Goal: Task Accomplishment & Management: Manage account settings

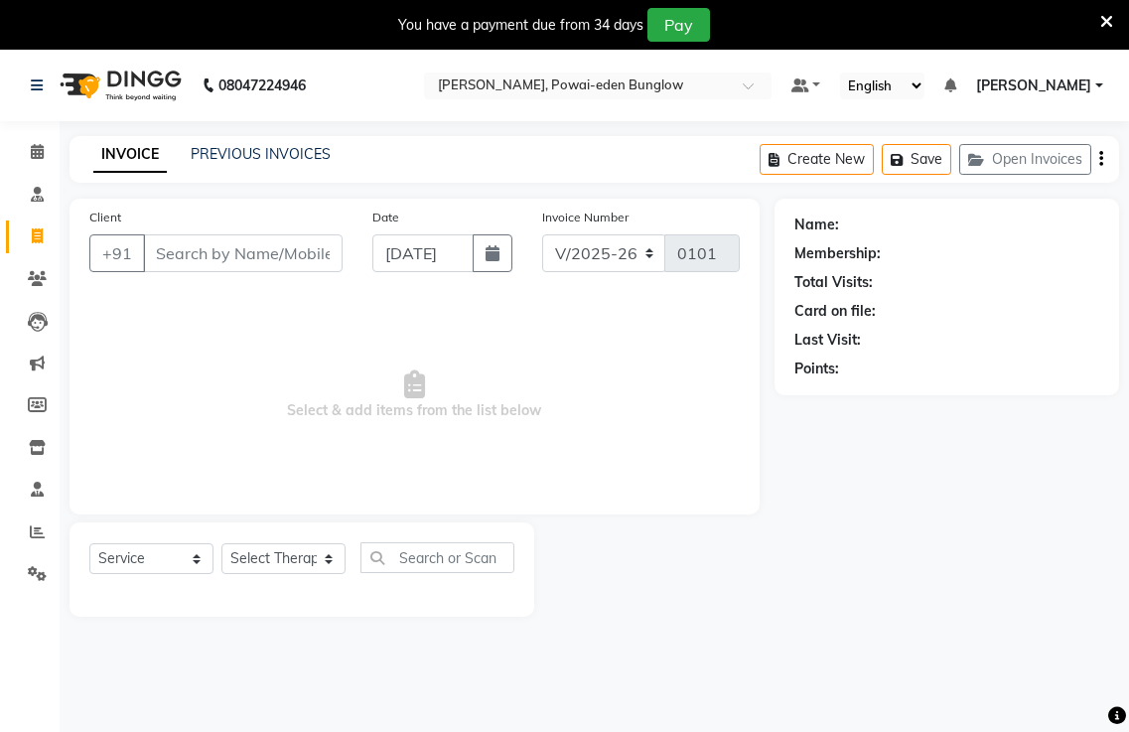
select select "6816"
select select "service"
click at [39, 150] on icon at bounding box center [37, 151] width 13 height 15
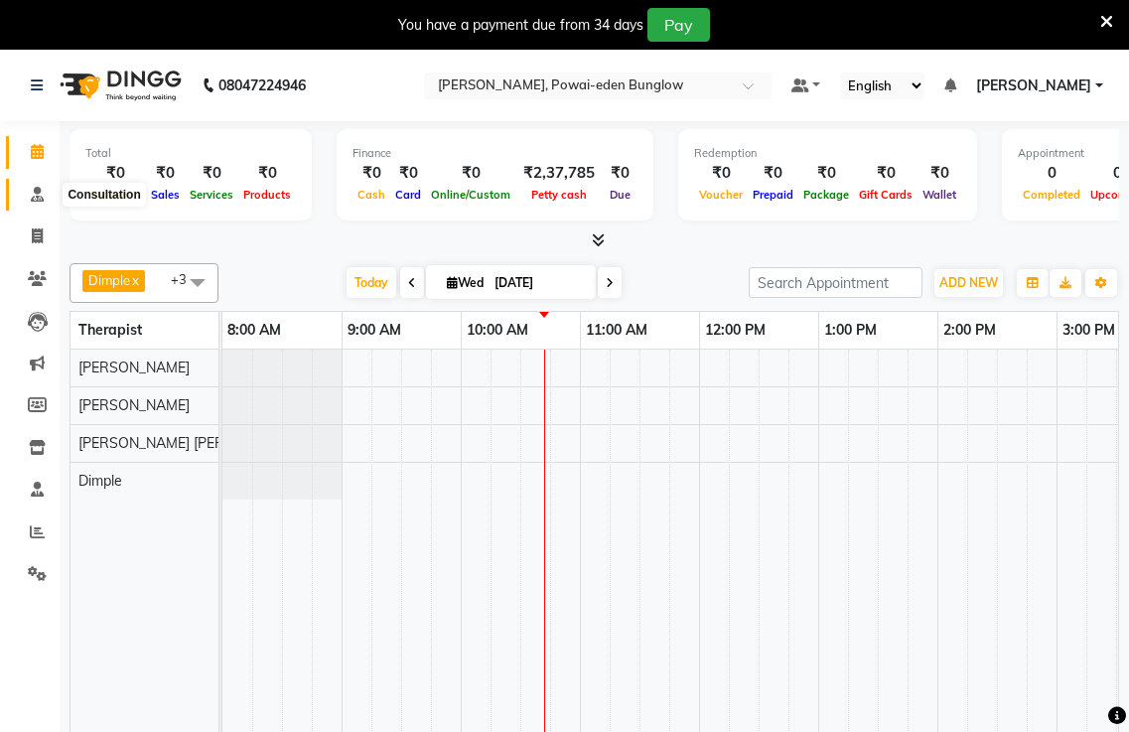
click at [37, 199] on icon at bounding box center [37, 194] width 13 height 15
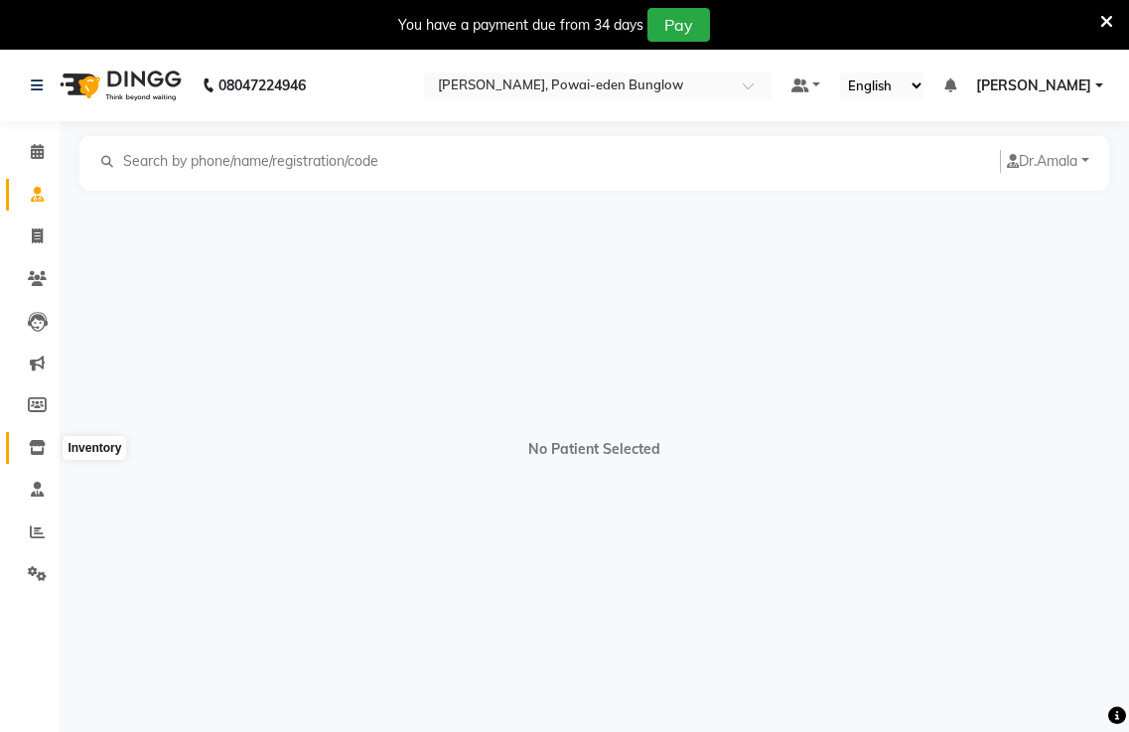
click at [34, 451] on icon at bounding box center [37, 447] width 17 height 15
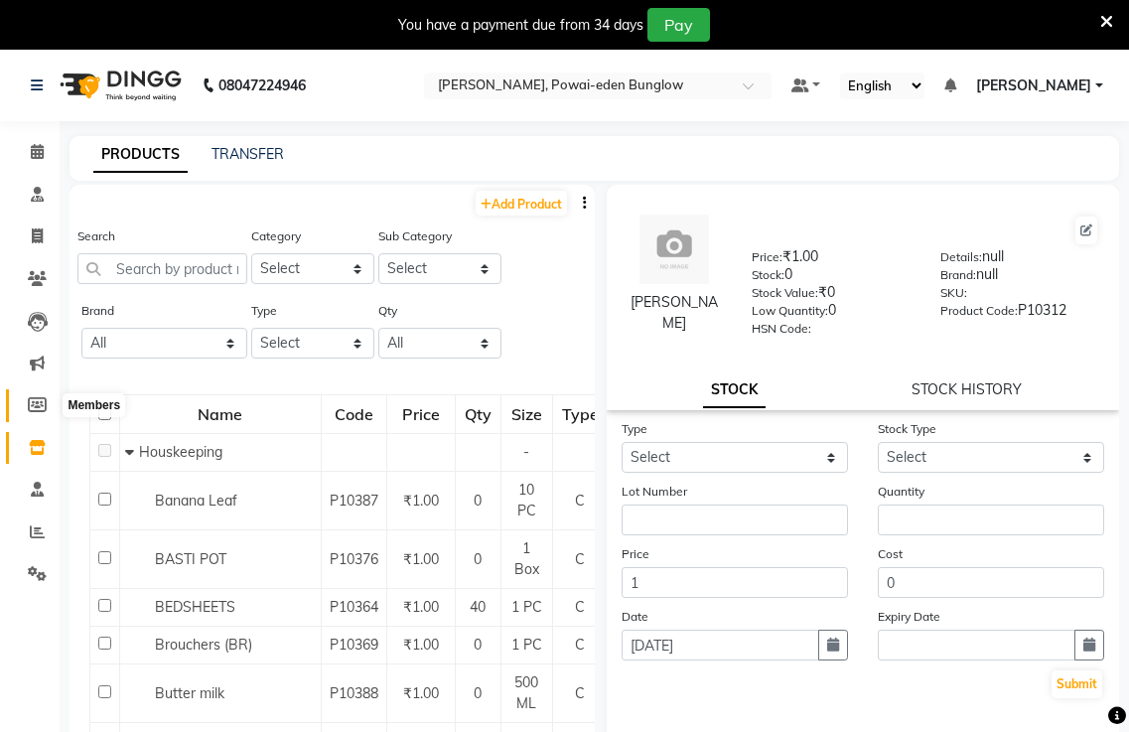
click at [36, 404] on icon at bounding box center [37, 404] width 19 height 15
select select
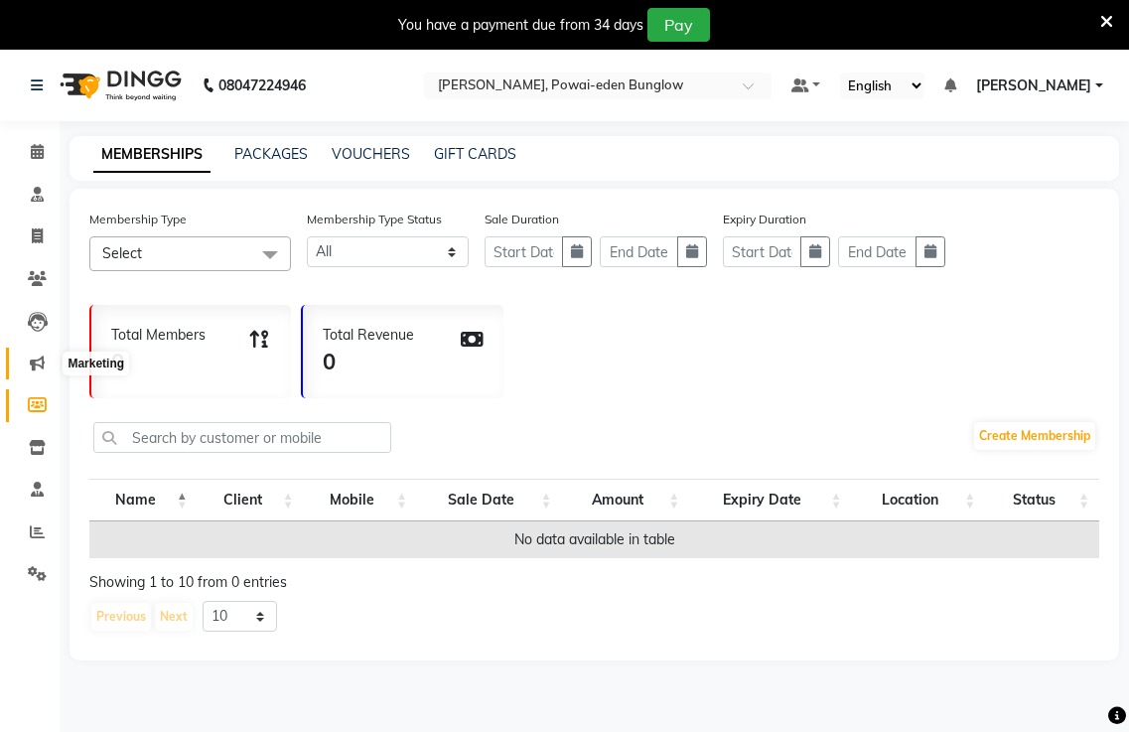
click at [36, 359] on icon at bounding box center [37, 362] width 15 height 15
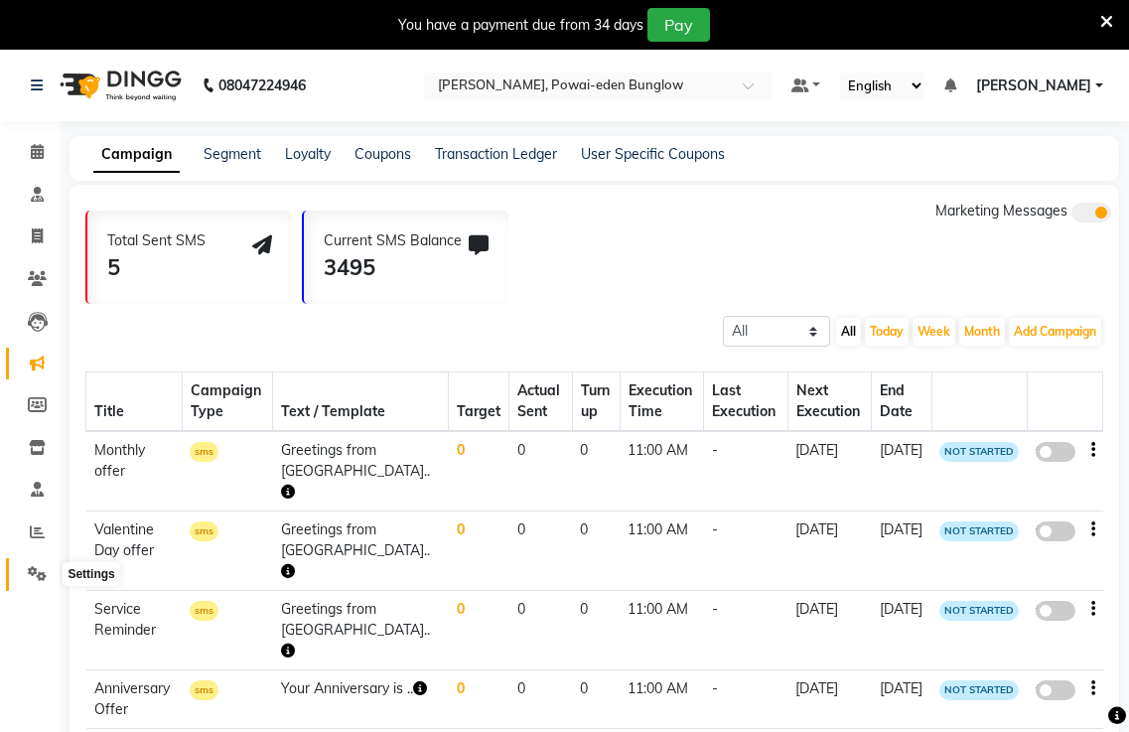
click at [34, 575] on icon at bounding box center [37, 573] width 19 height 15
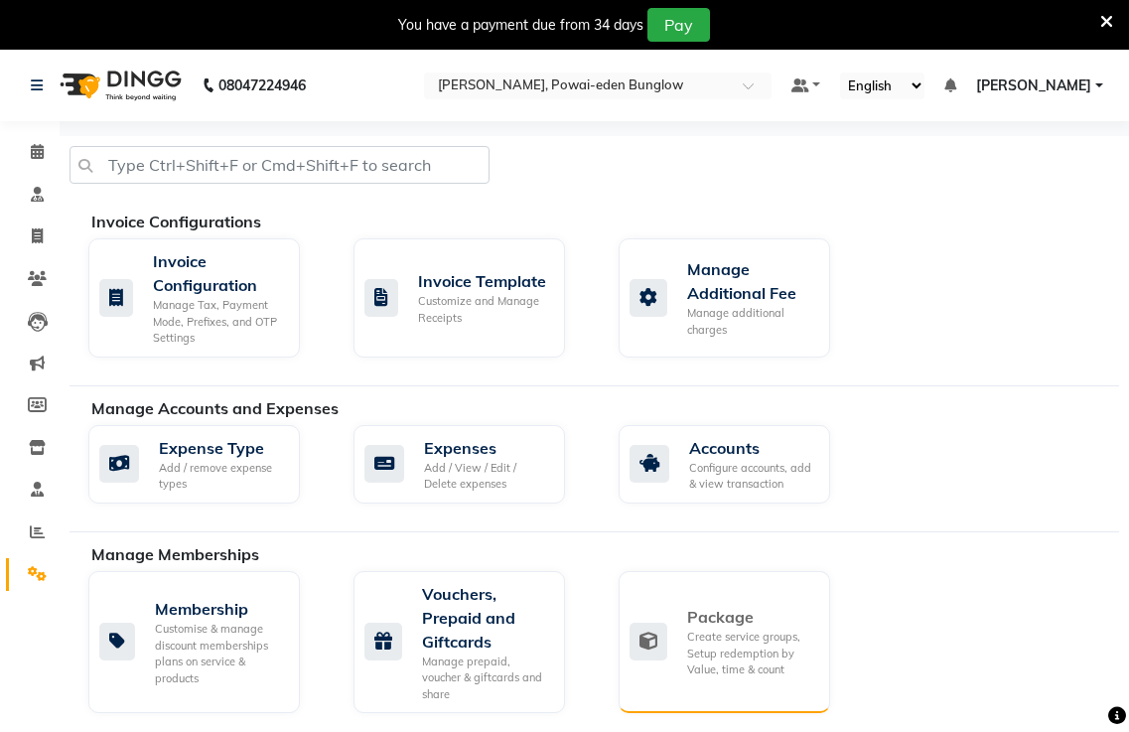
click at [666, 638] on icon at bounding box center [648, 641] width 38 height 38
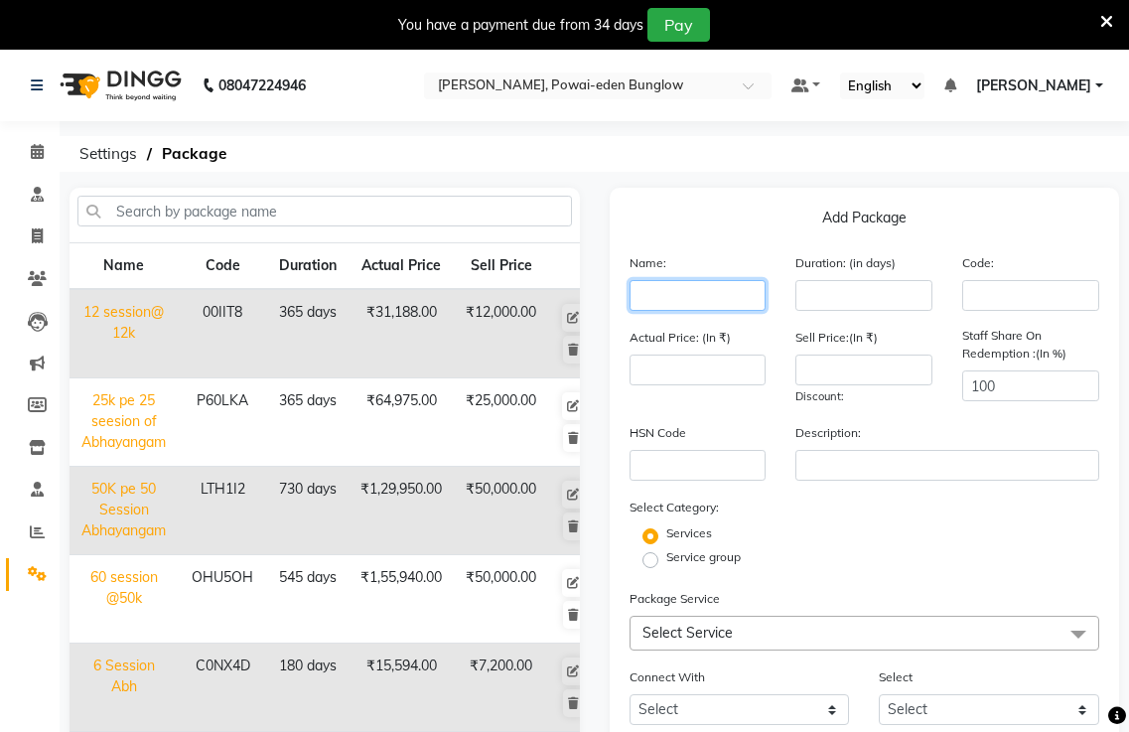
click at [643, 296] on input "text" at bounding box center [697, 295] width 137 height 31
type input "50session@12500k"
click at [818, 297] on input "number" at bounding box center [863, 295] width 137 height 31
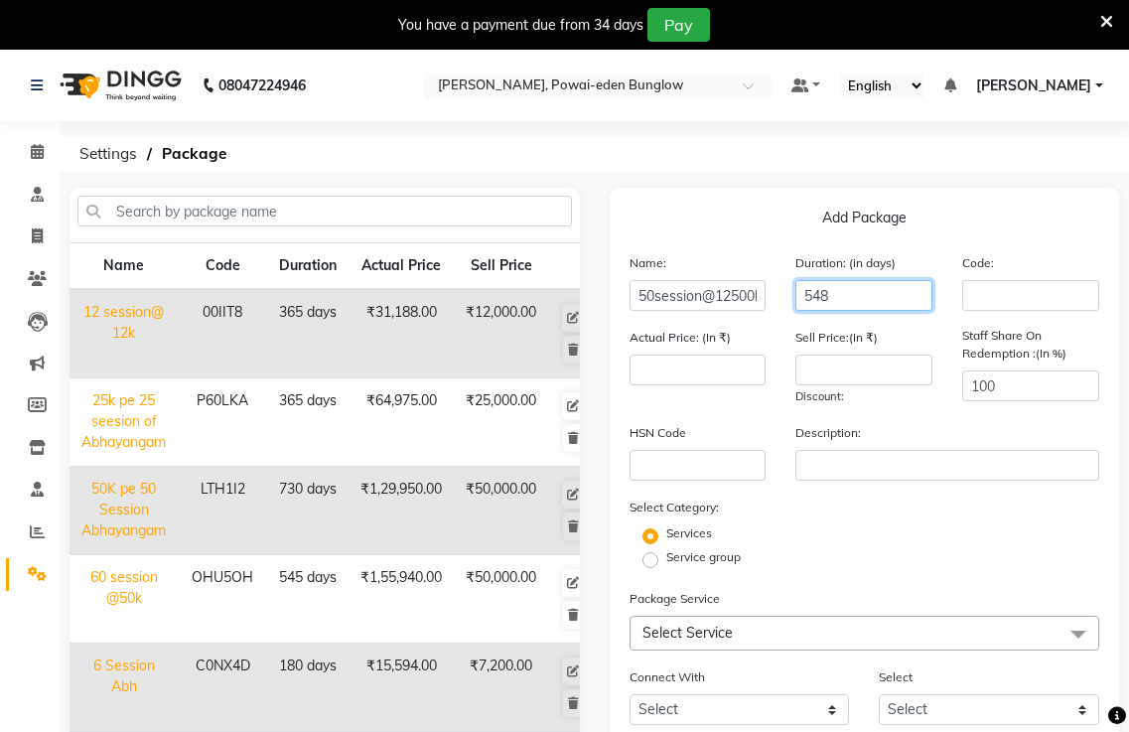
type input "548"
click at [836, 559] on div "Service group" at bounding box center [865, 560] width 500 height 24
click at [844, 296] on input "548" at bounding box center [863, 295] width 137 height 31
click at [849, 563] on div "Service group" at bounding box center [865, 560] width 500 height 24
drag, startPoint x: 830, startPoint y: 283, endPoint x: 831, endPoint y: 295, distance: 12.0
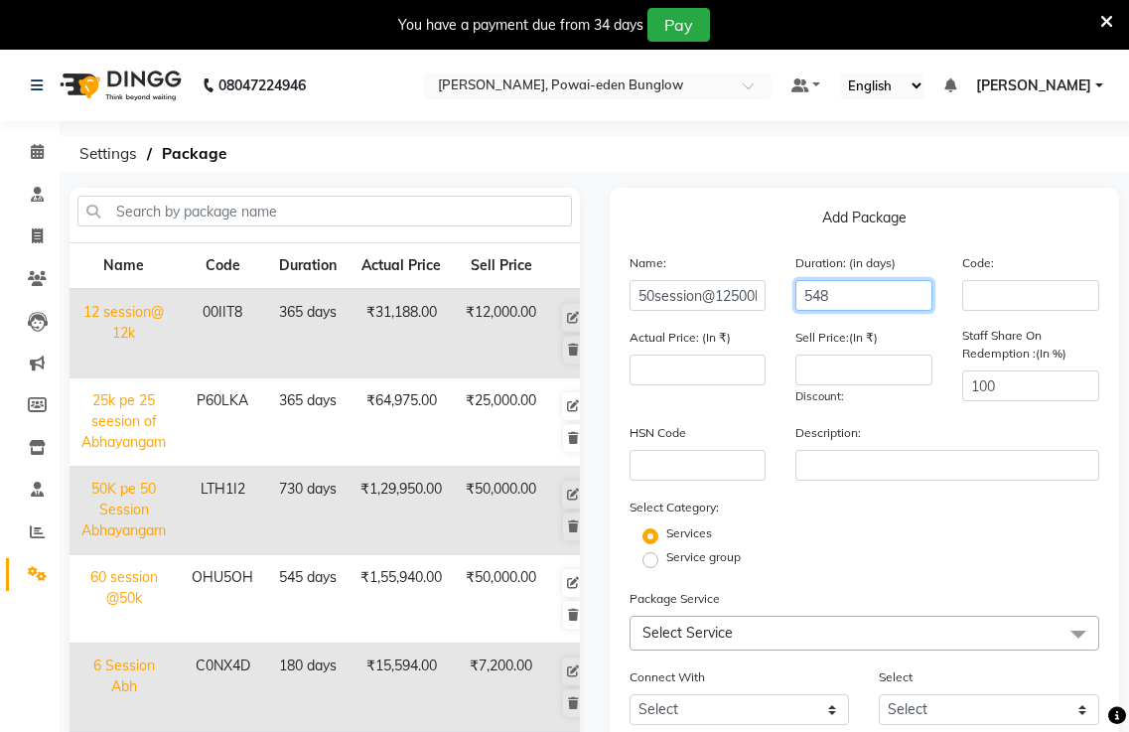
click at [830, 287] on input "548" at bounding box center [863, 295] width 137 height 31
click at [34, 234] on icon at bounding box center [37, 235] width 11 height 15
select select "service"
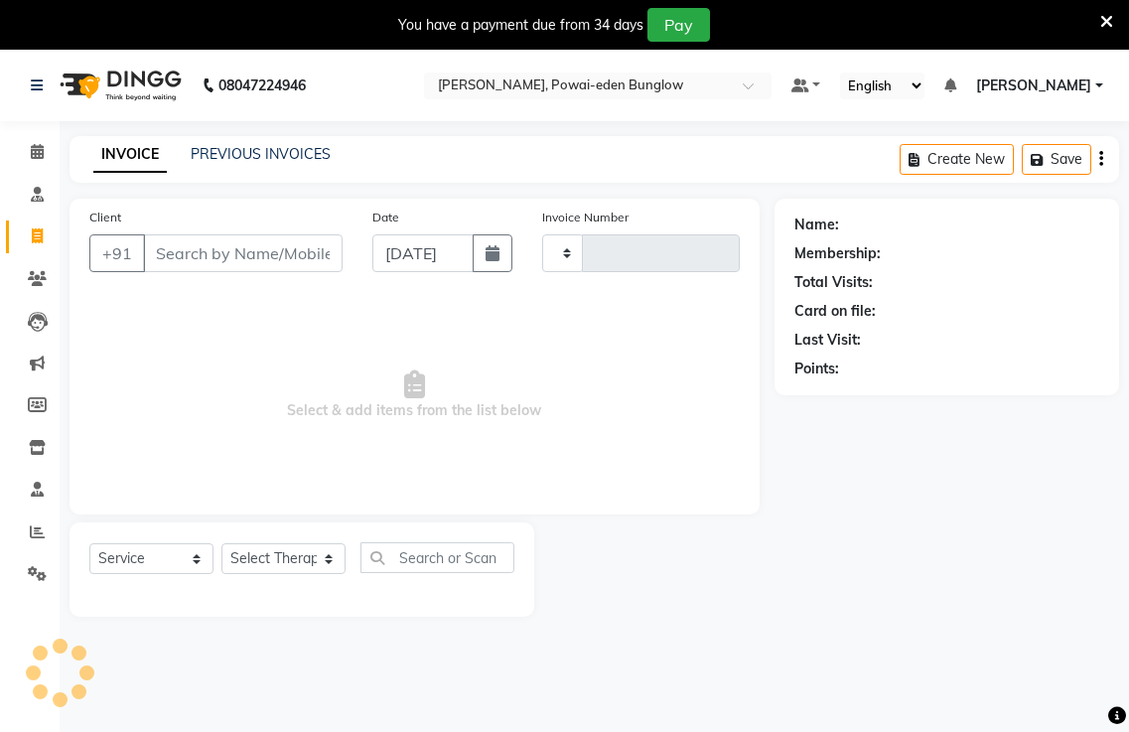
type input "0101"
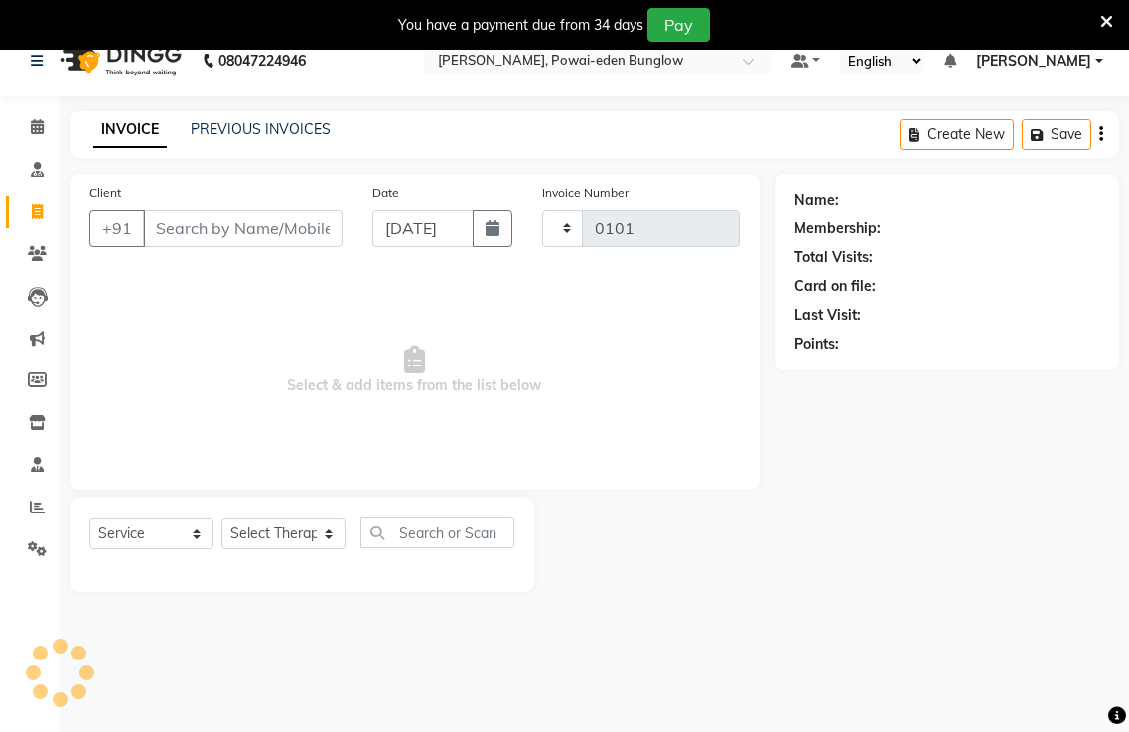
select select "6816"
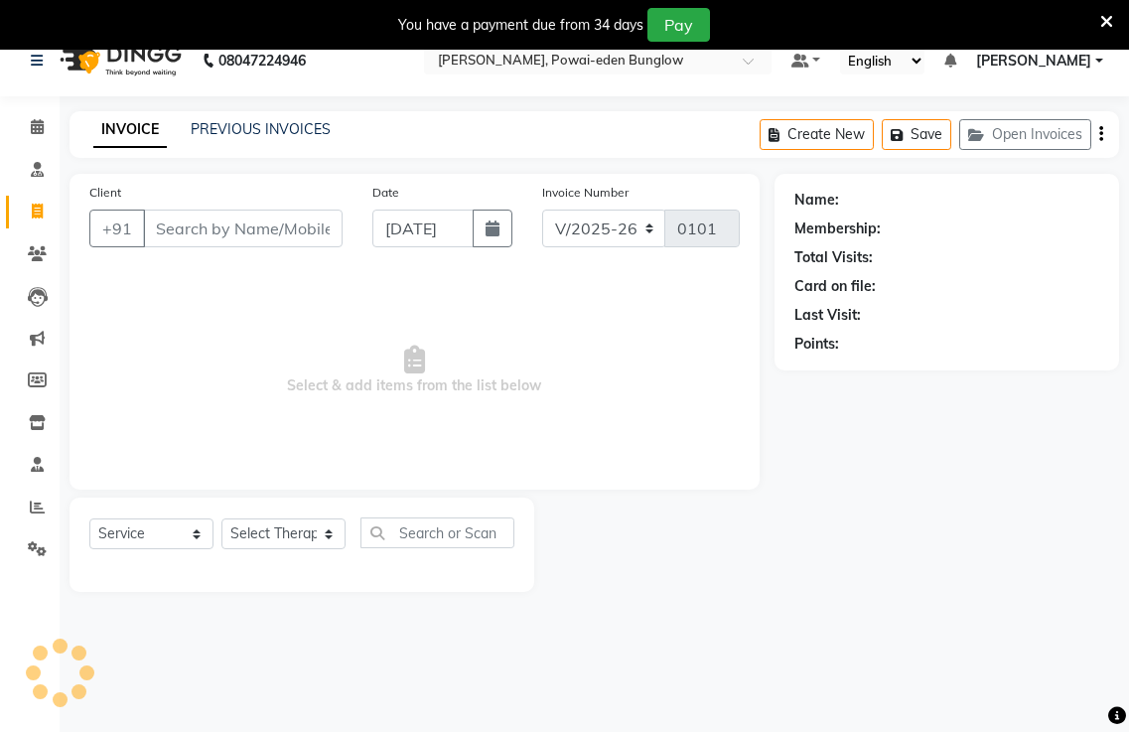
scroll to position [50, 0]
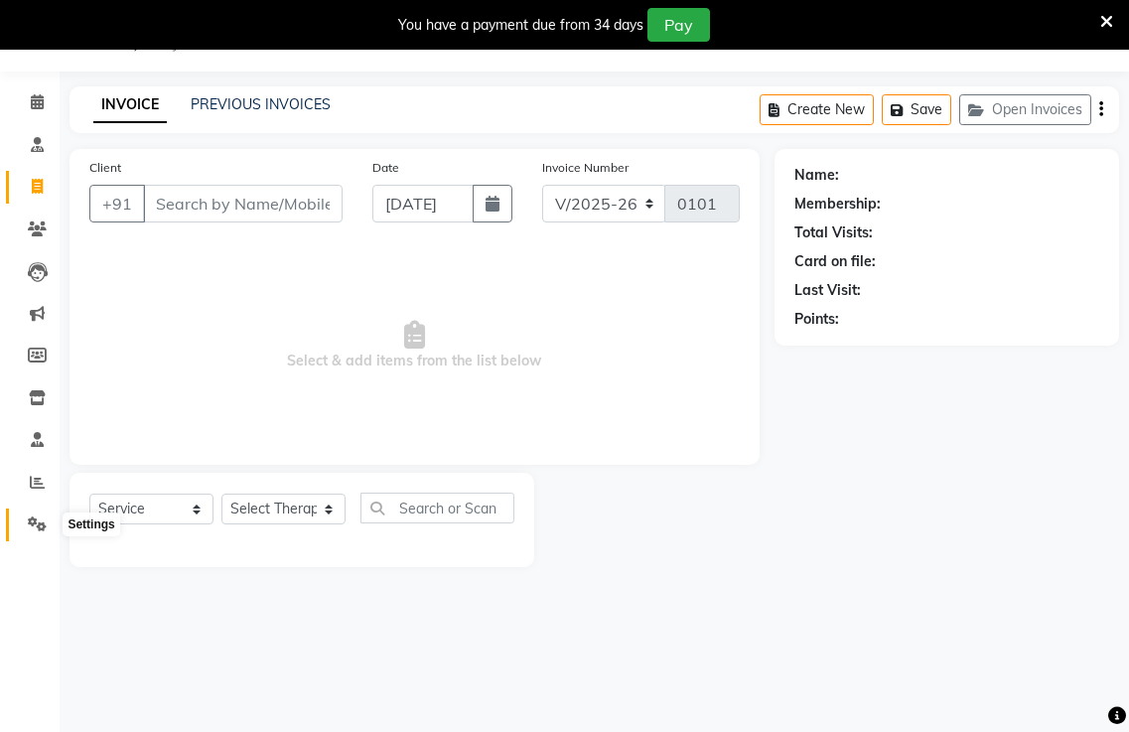
click at [31, 521] on icon at bounding box center [37, 523] width 19 height 15
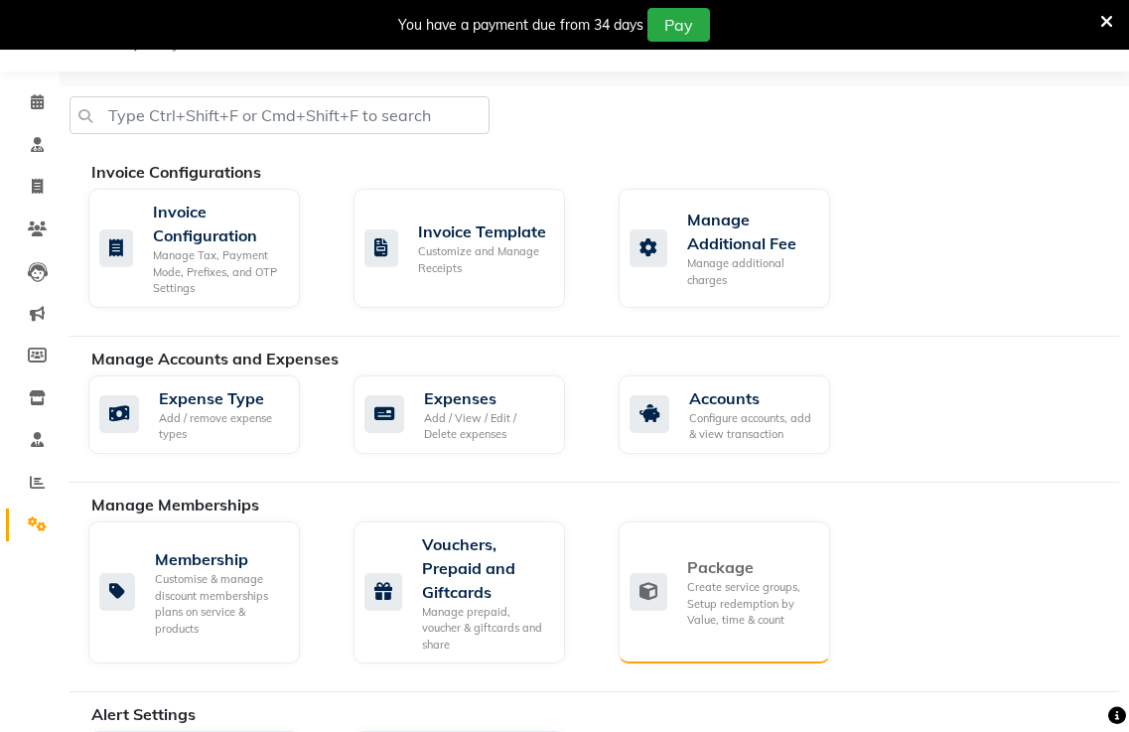
click at [721, 562] on div "Package" at bounding box center [750, 567] width 127 height 24
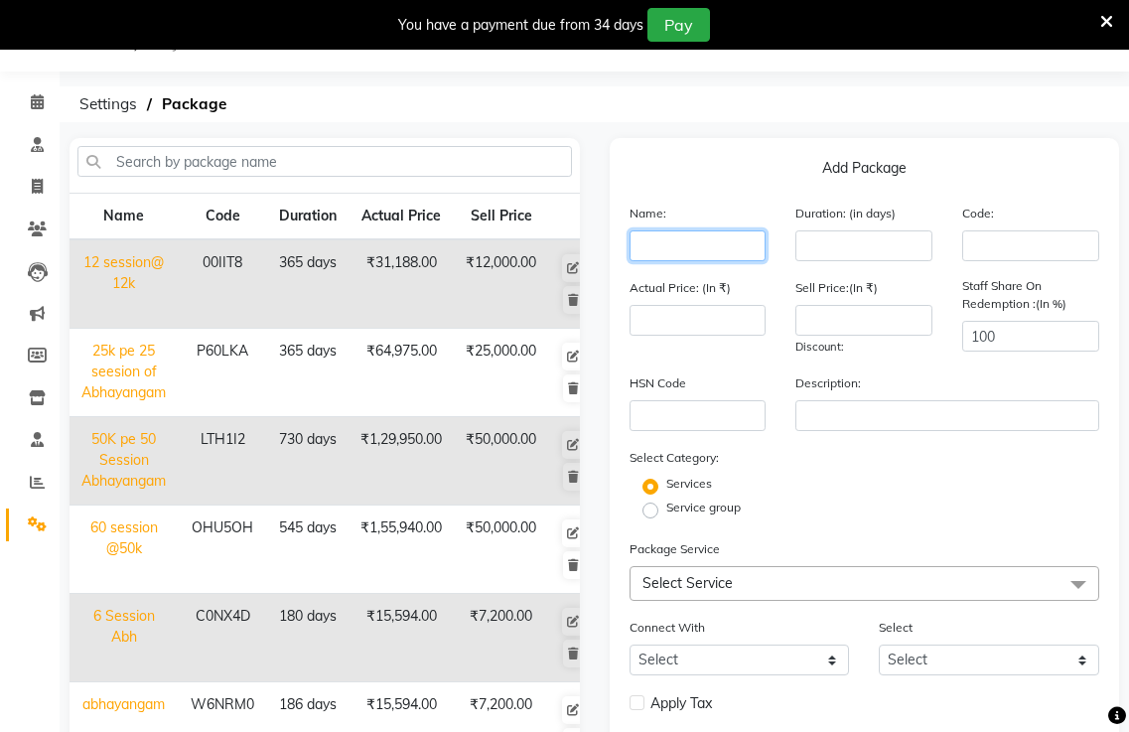
click at [640, 247] on input "text" at bounding box center [697, 245] width 137 height 31
type input "50session@12500k"
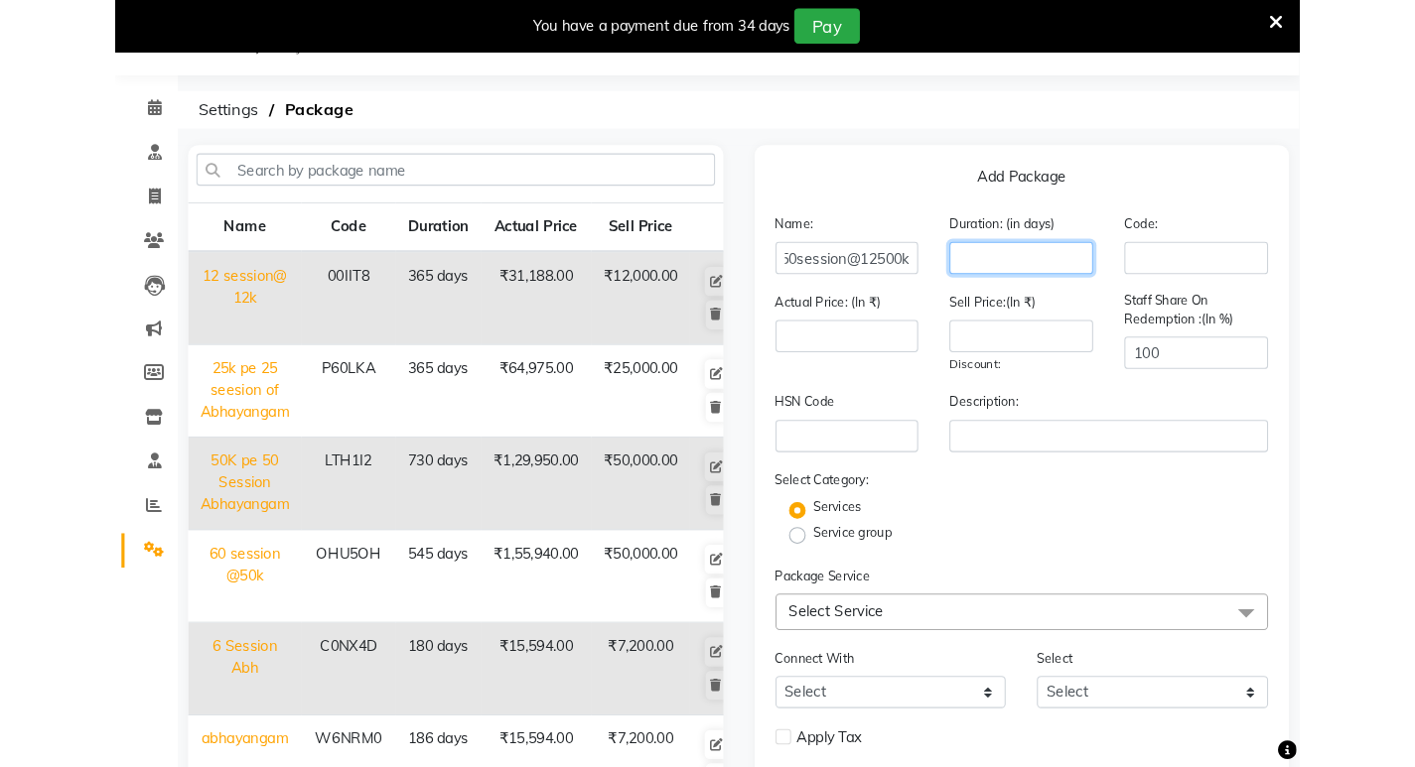
scroll to position [0, 0]
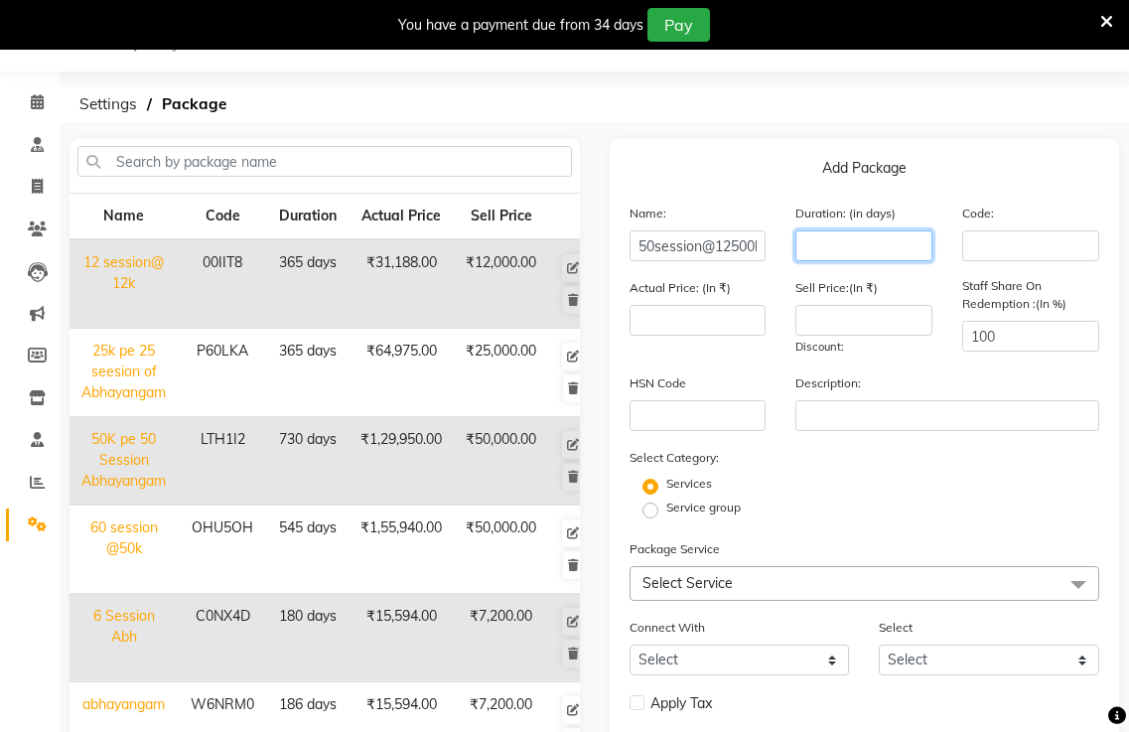
click at [803, 248] on input "number" at bounding box center [863, 245] width 137 height 31
type input "548"
click at [654, 320] on input "number" at bounding box center [697, 320] width 137 height 31
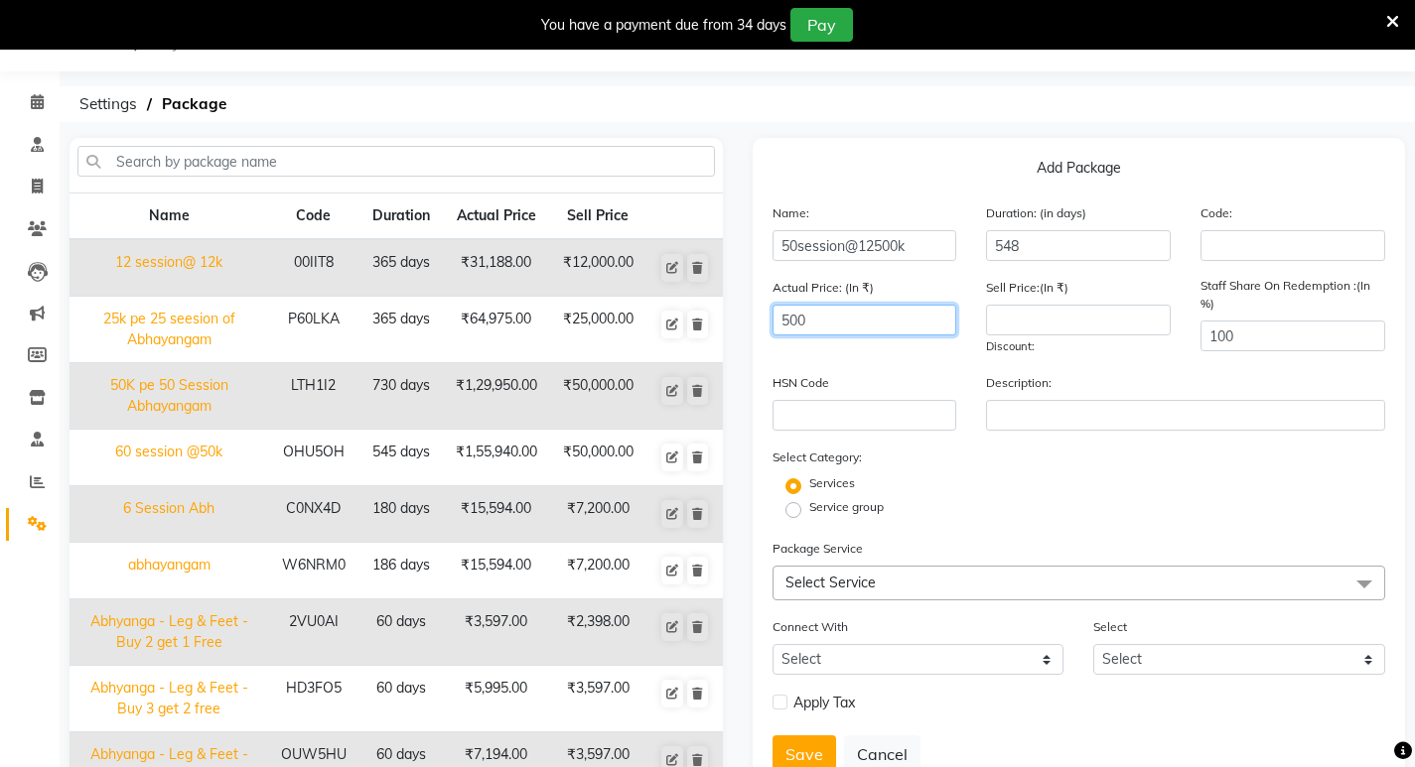
type input "500"
click at [1028, 323] on input "number" at bounding box center [1078, 320] width 185 height 31
type input "250"
click at [1128, 337] on input "100" at bounding box center [1292, 336] width 185 height 31
type input "1"
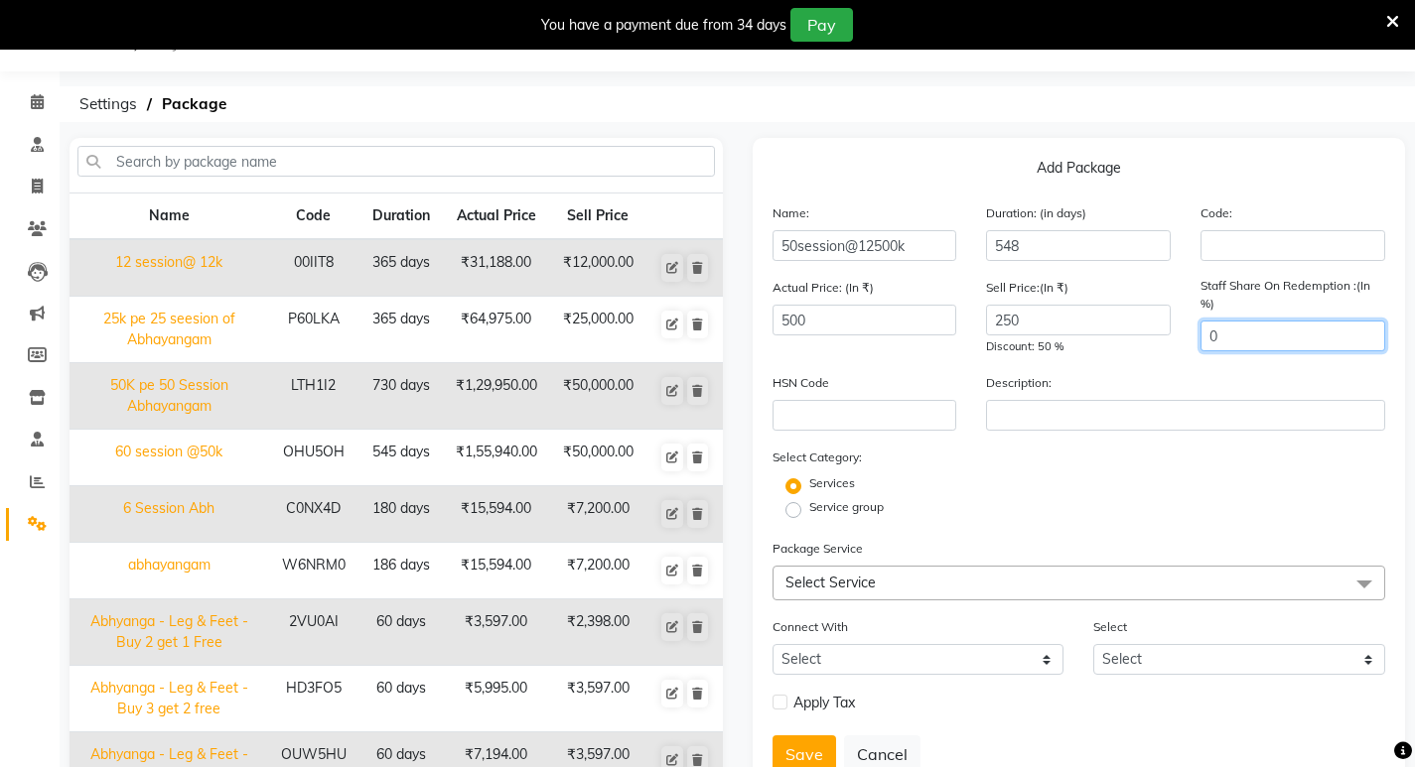
type input "0"
click at [1128, 587] on span at bounding box center [1364, 585] width 40 height 38
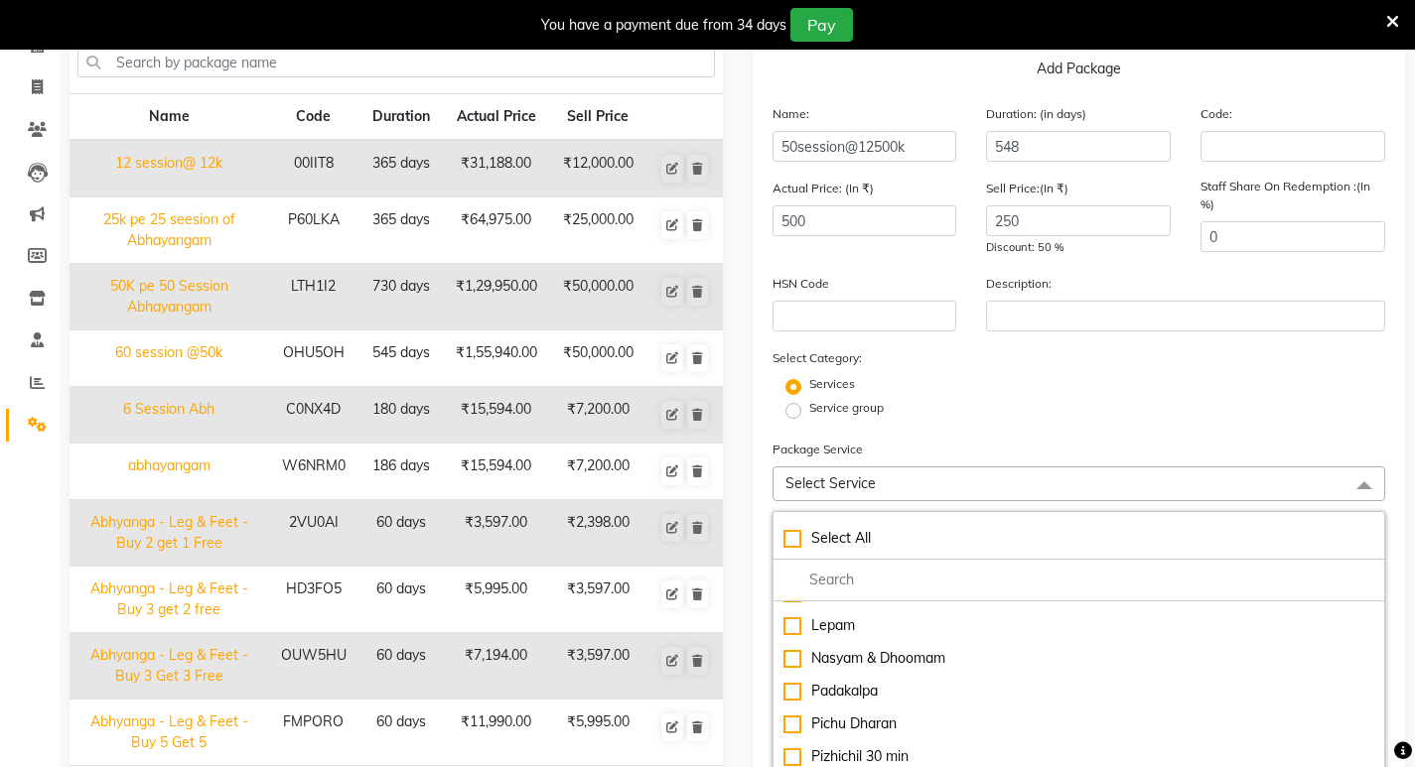
scroll to position [794, 0]
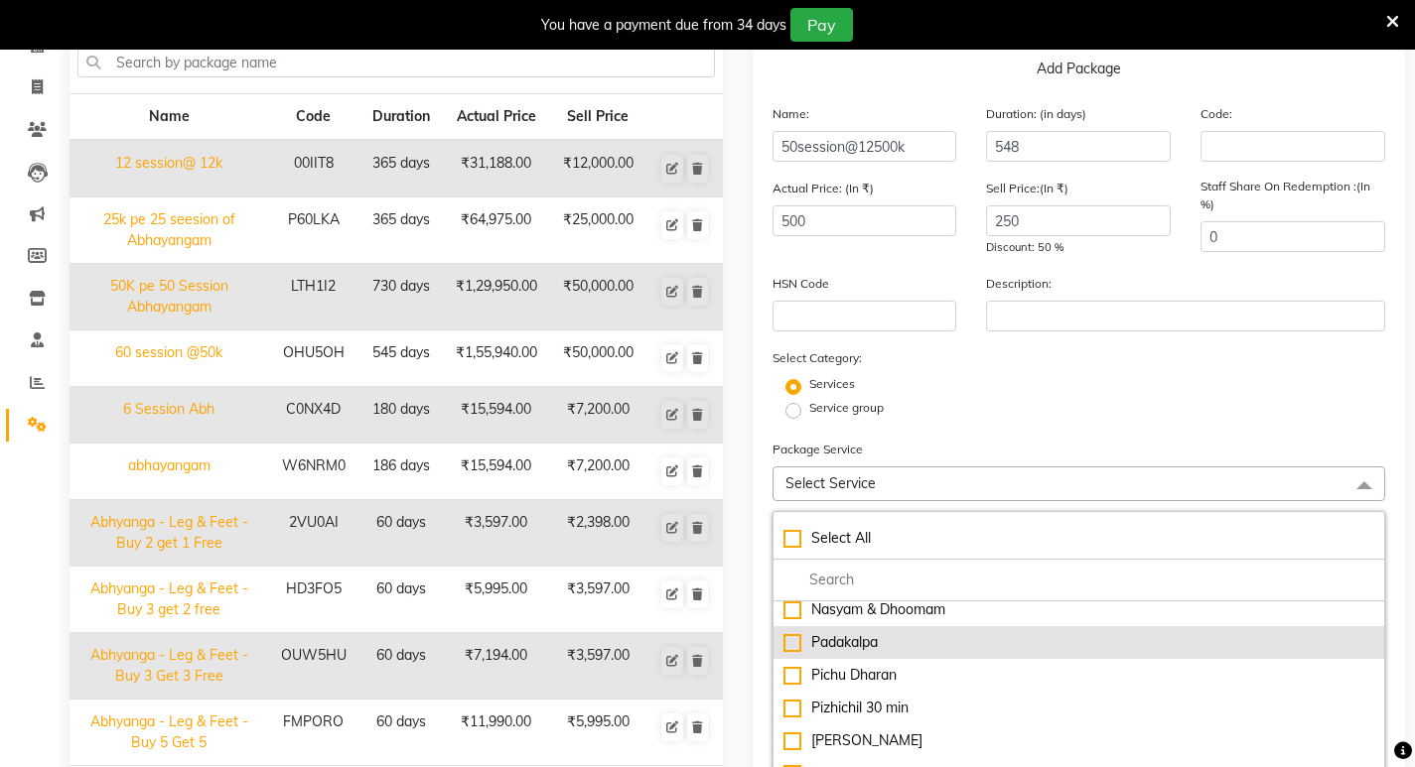
click at [795, 648] on div "Padakalpa" at bounding box center [1079, 642] width 592 height 21
checkbox input "true"
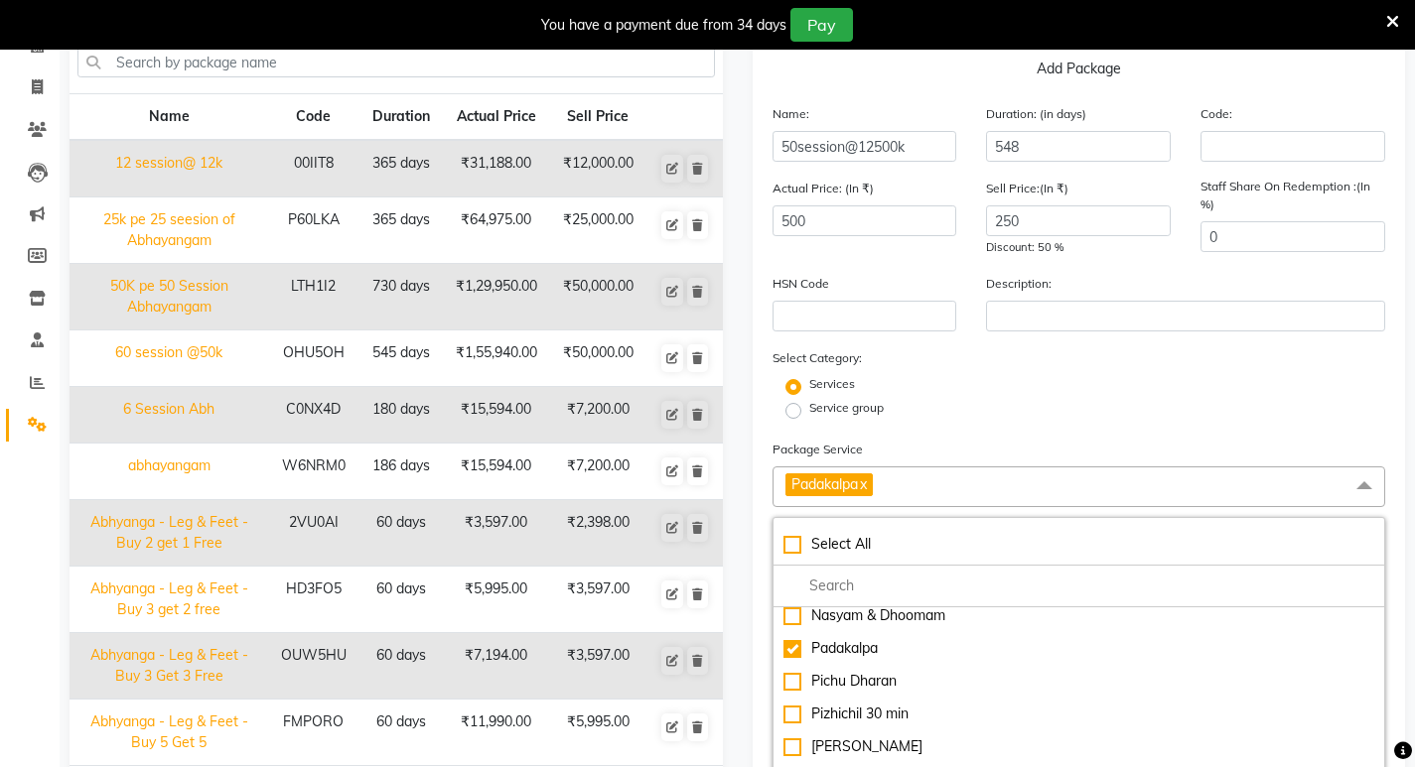
click at [1128, 480] on div "Add Package Name: 50session@12500k Duration: (in days) 548 Code: Actual Price: …" at bounding box center [1079, 681] width 683 height 1285
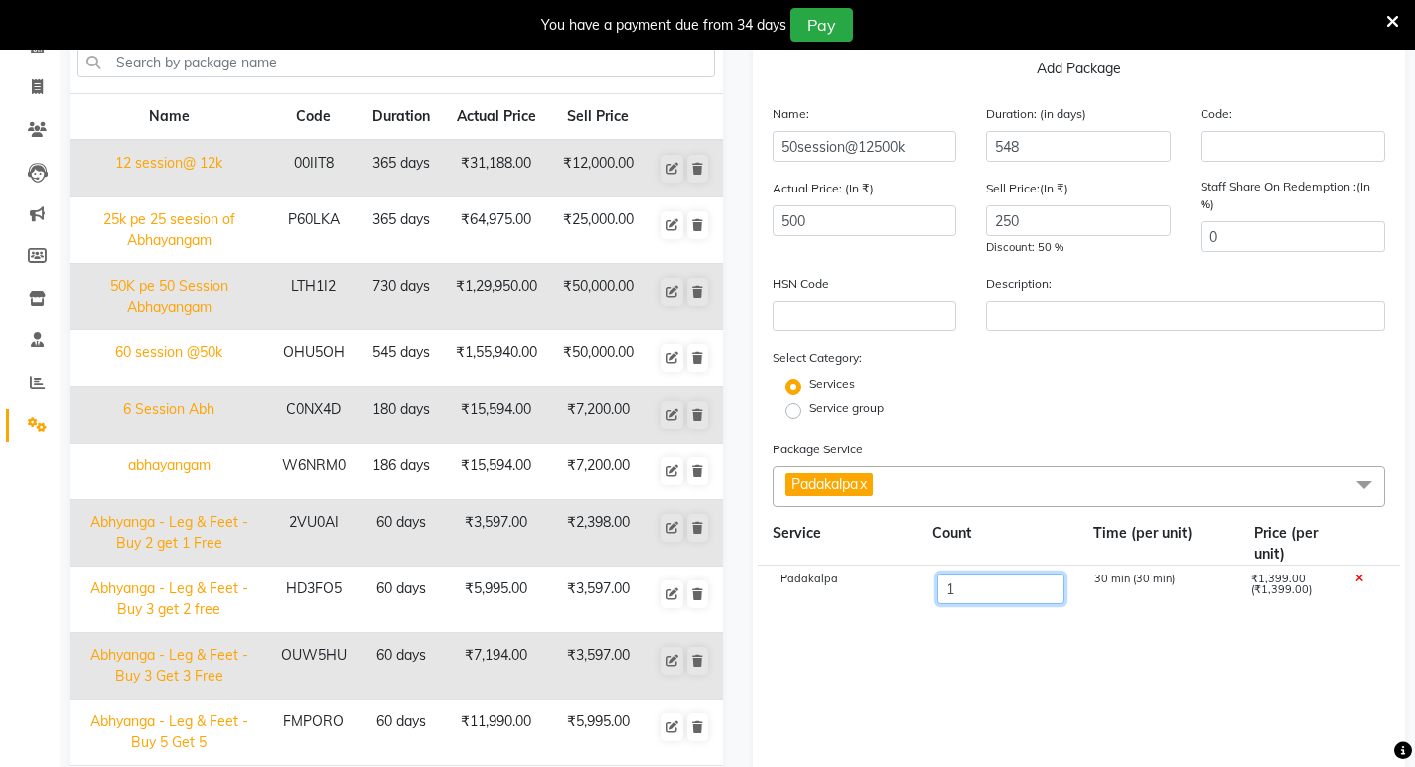
click at [957, 590] on input "1" at bounding box center [999, 589] width 127 height 31
type input "50"
click at [1103, 577] on div "1500 min (30 min)" at bounding box center [1156, 591] width 157 height 34
click at [1128, 577] on icon at bounding box center [1358, 579] width 8 height 11
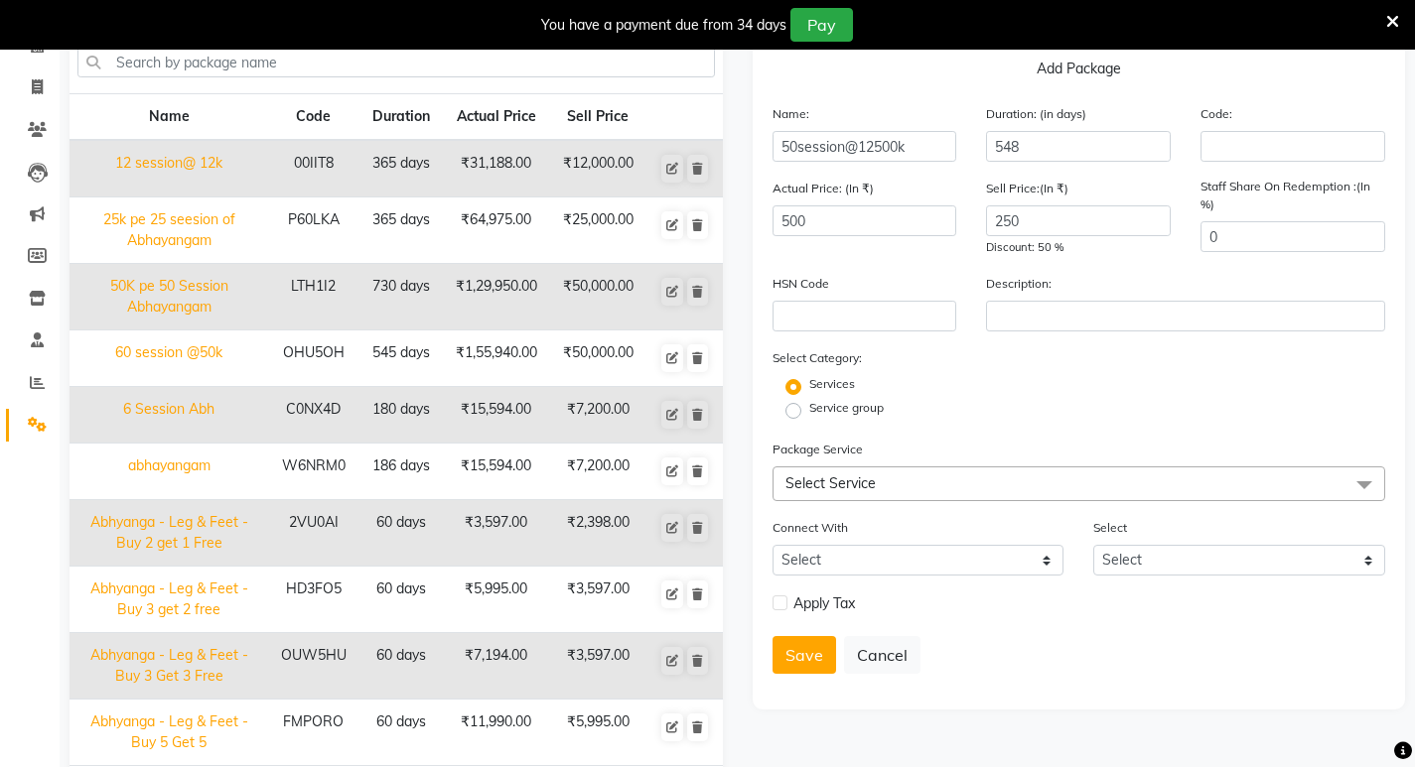
click at [1128, 482] on span at bounding box center [1364, 486] width 40 height 38
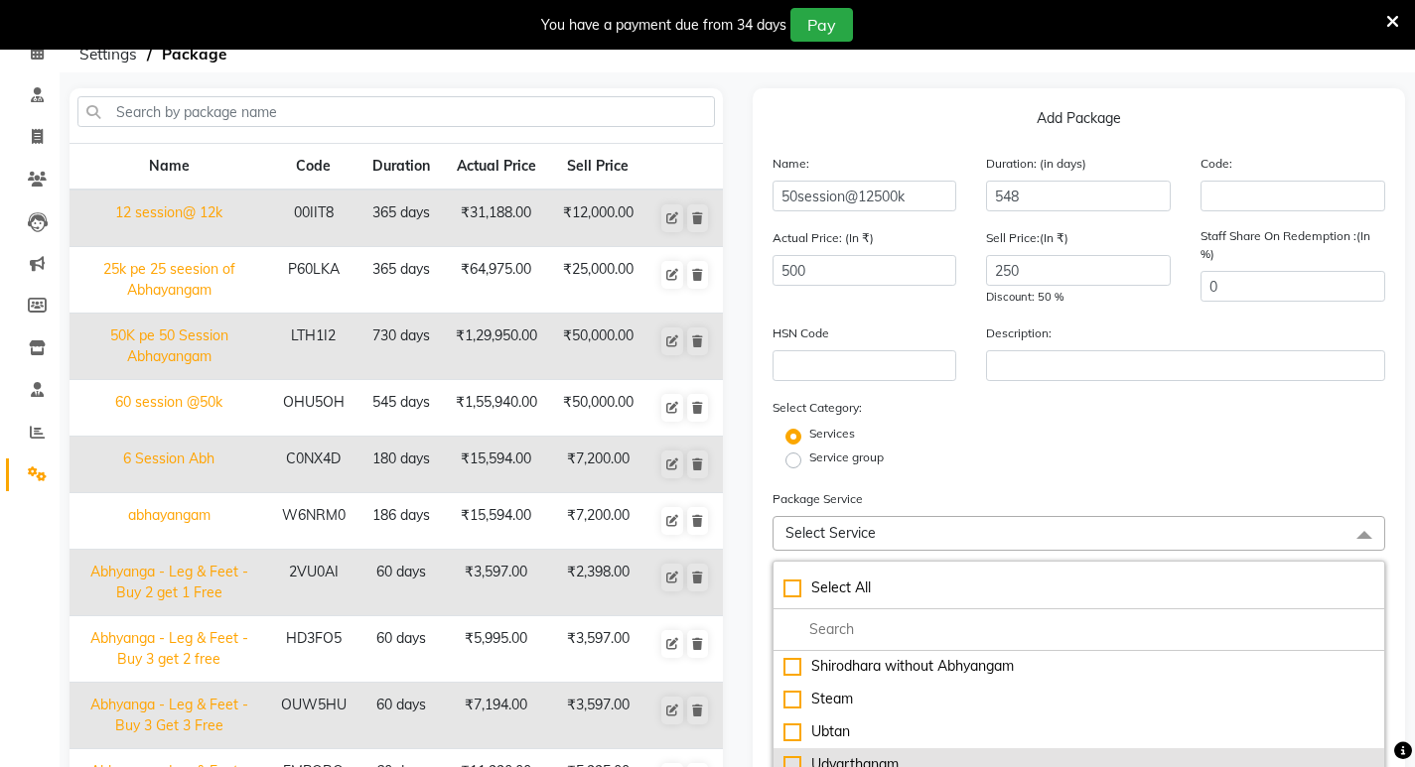
scroll to position [199, 0]
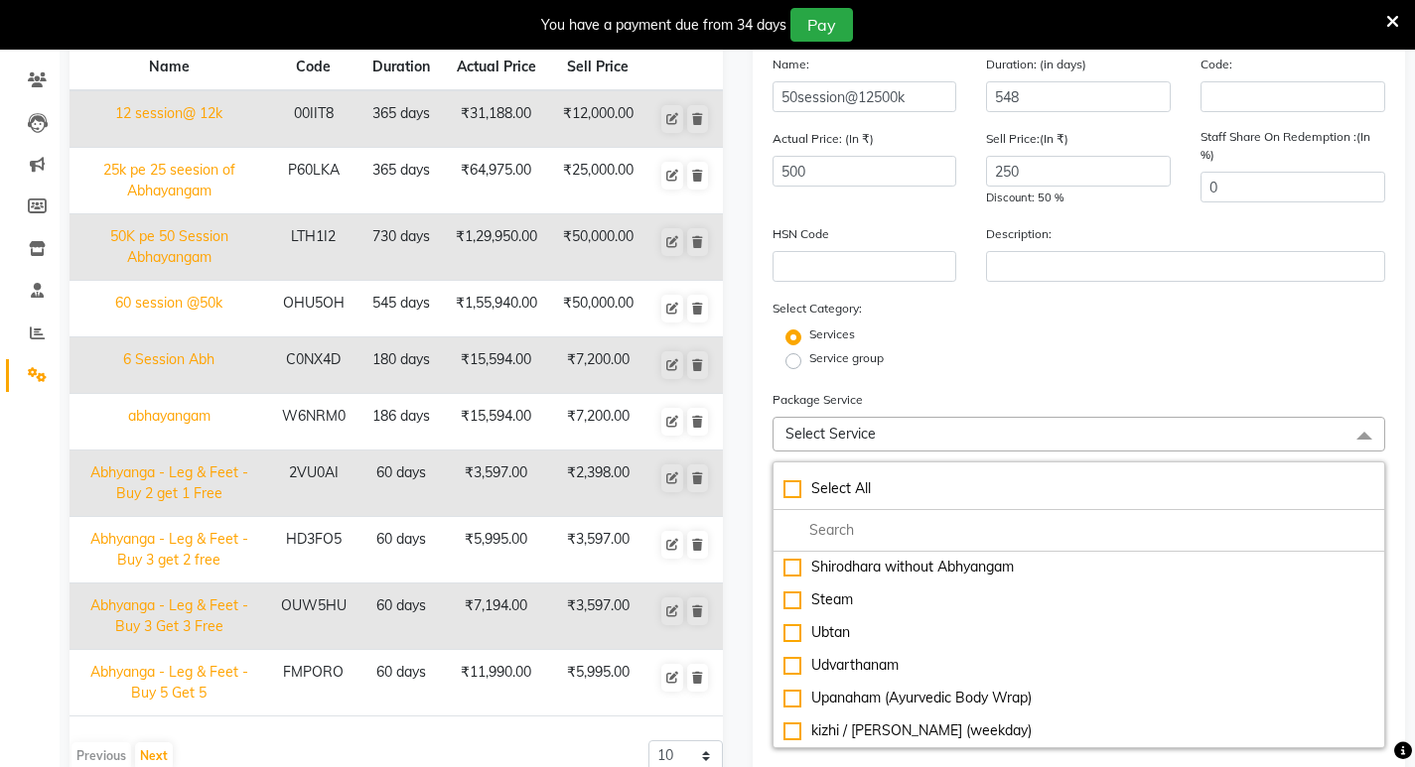
click at [1128, 378] on form "Name: 50session@12500k Duration: (in days) 548 Code: Actual Price: (In ₹) 500 S…" at bounding box center [1079, 496] width 614 height 884
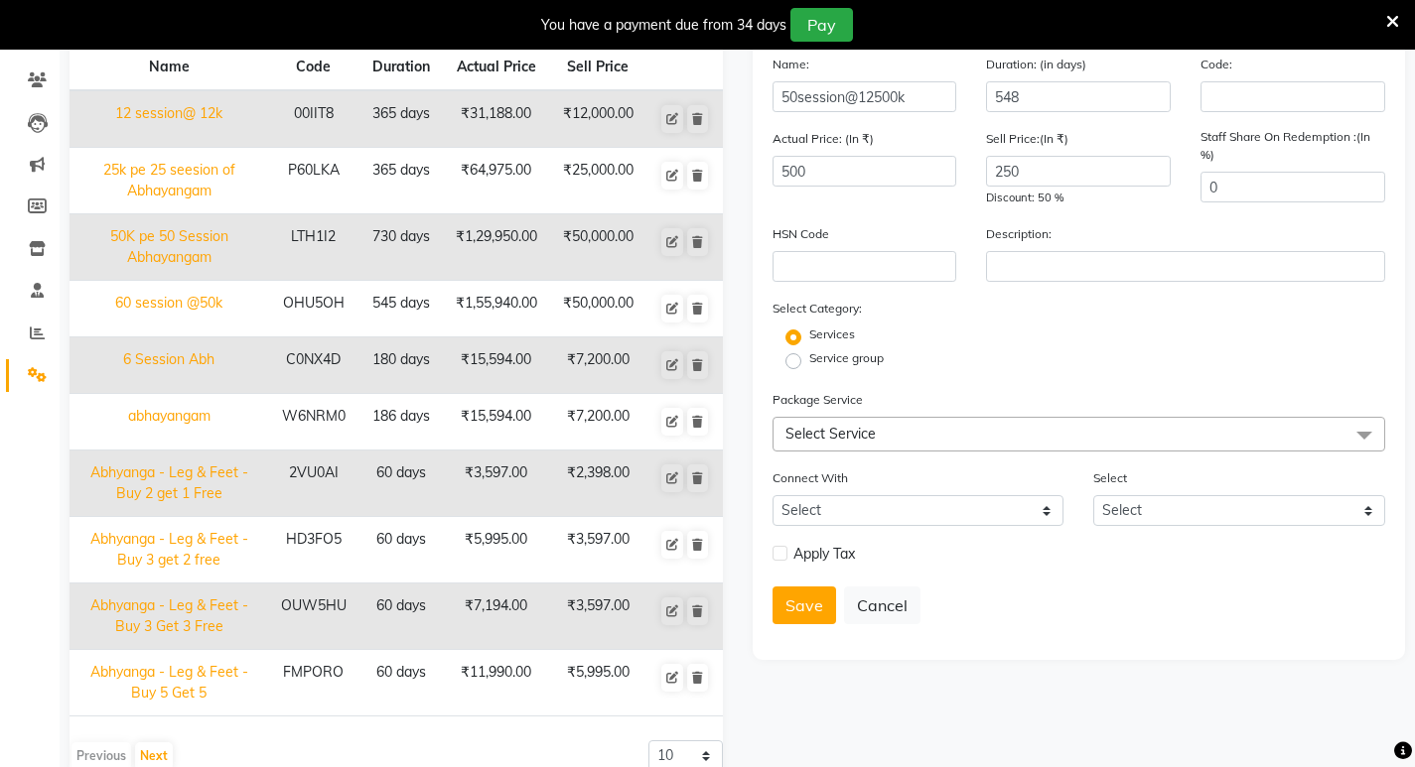
click at [1128, 438] on span at bounding box center [1364, 436] width 40 height 38
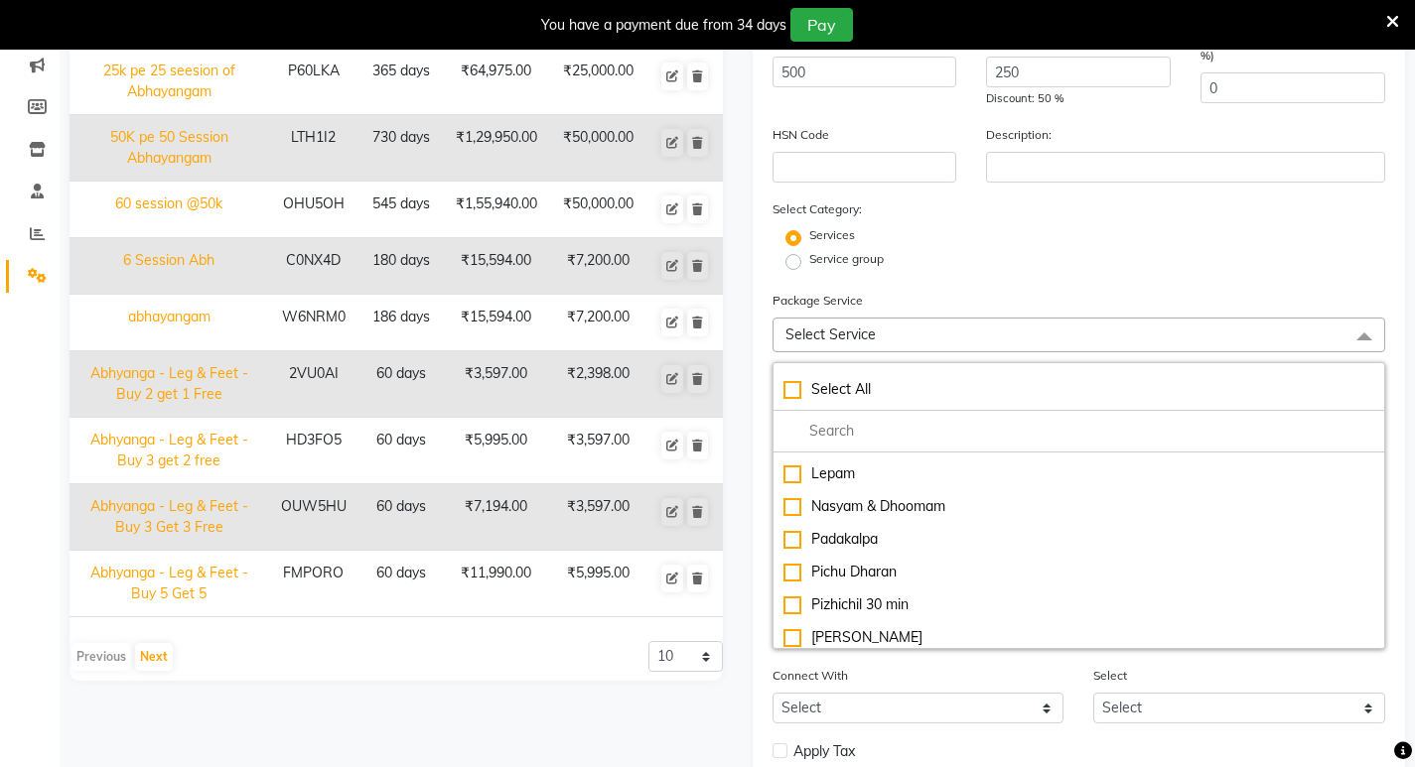
scroll to position [709, 0]
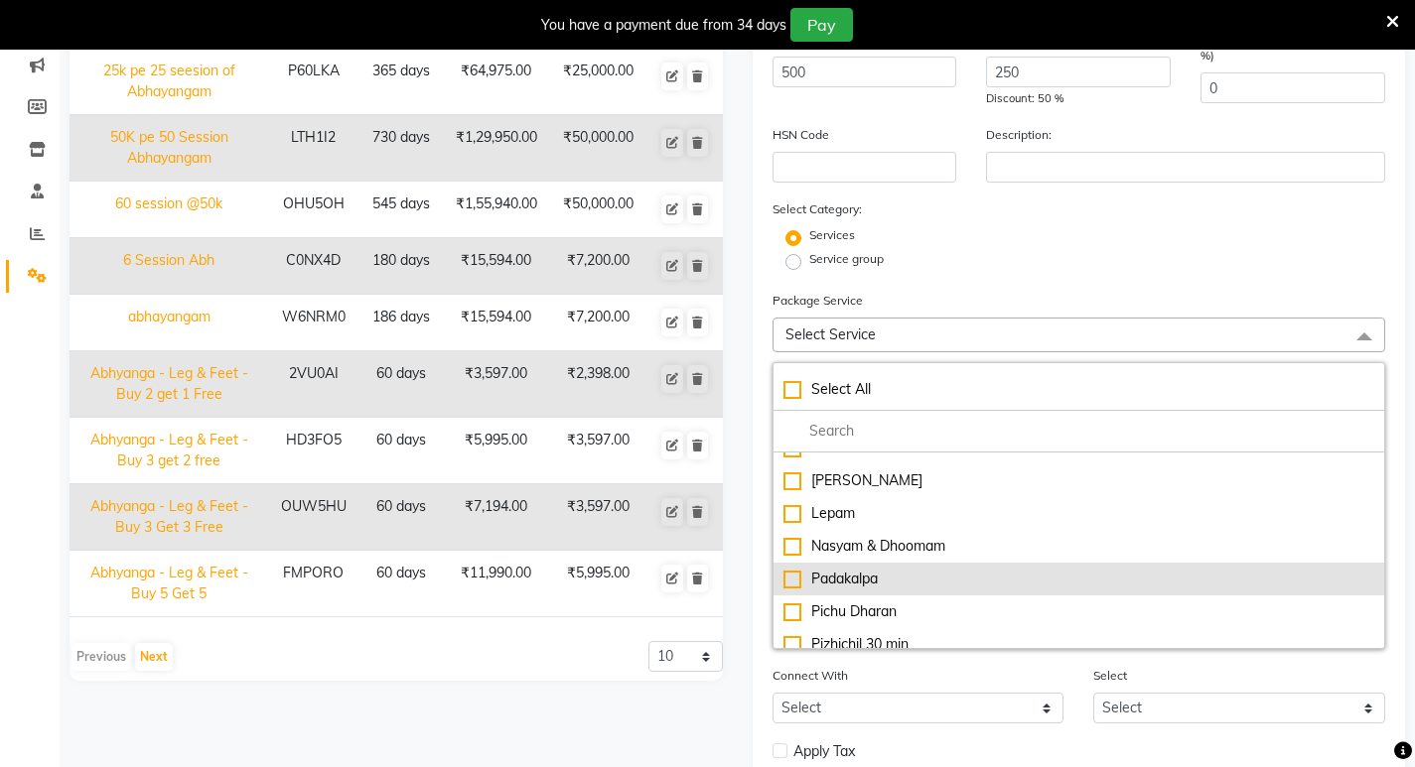
click at [799, 583] on div "Padakalpa" at bounding box center [1079, 579] width 592 height 21
checkbox input "true"
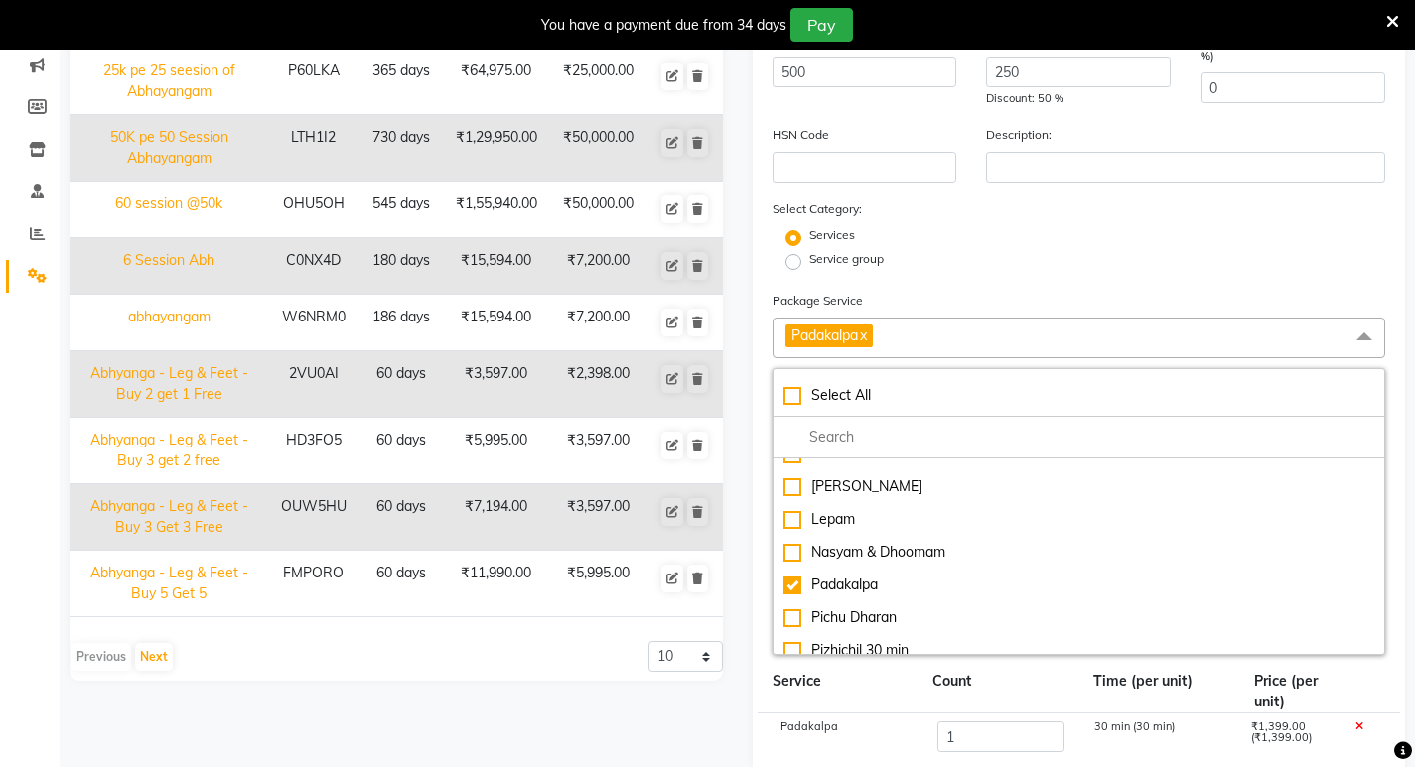
click at [632, 628] on div "Name Code Duration Actual Price Sell Price 12 session@ 12k 00IIT8 365 days ₹31,…" at bounding box center [395, 288] width 653 height 689
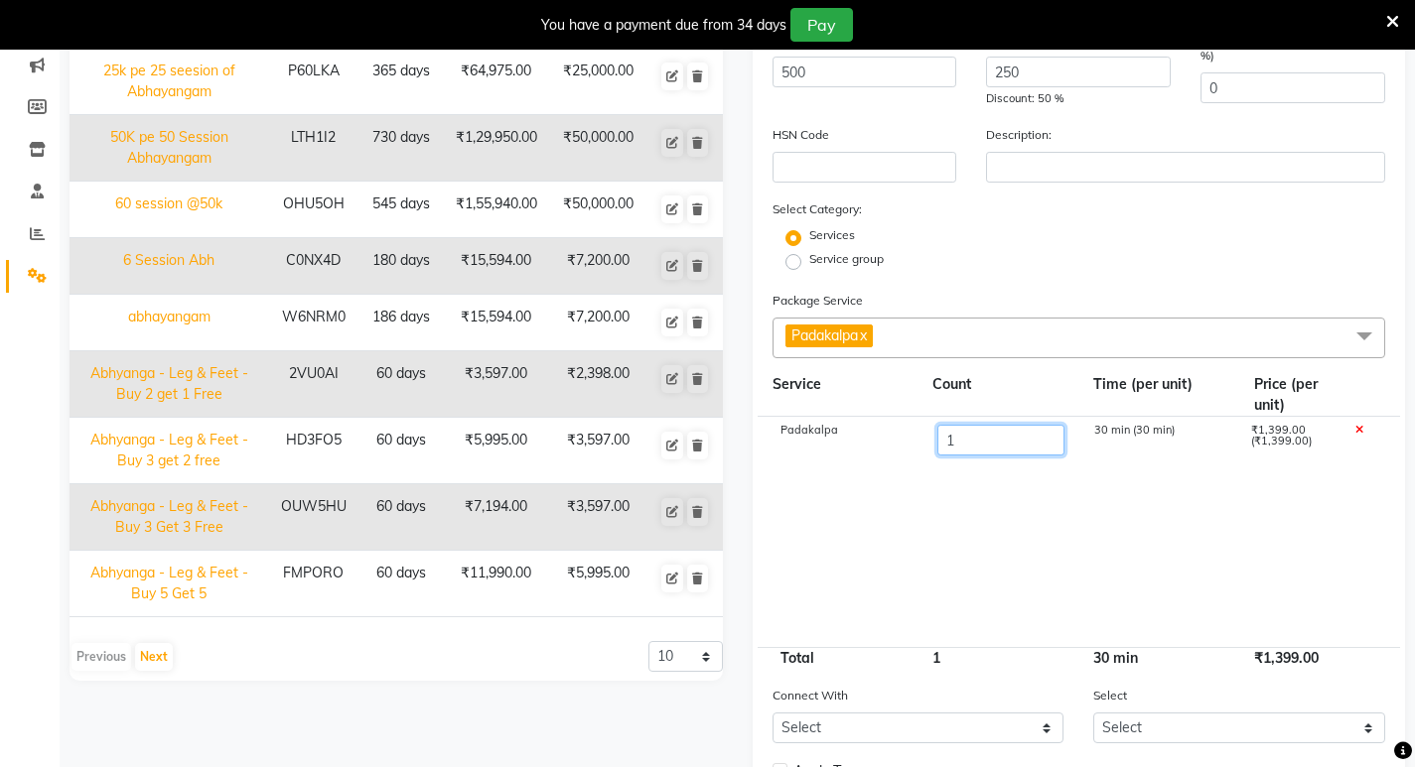
click at [960, 445] on input "1" at bounding box center [999, 440] width 127 height 31
type input "50"
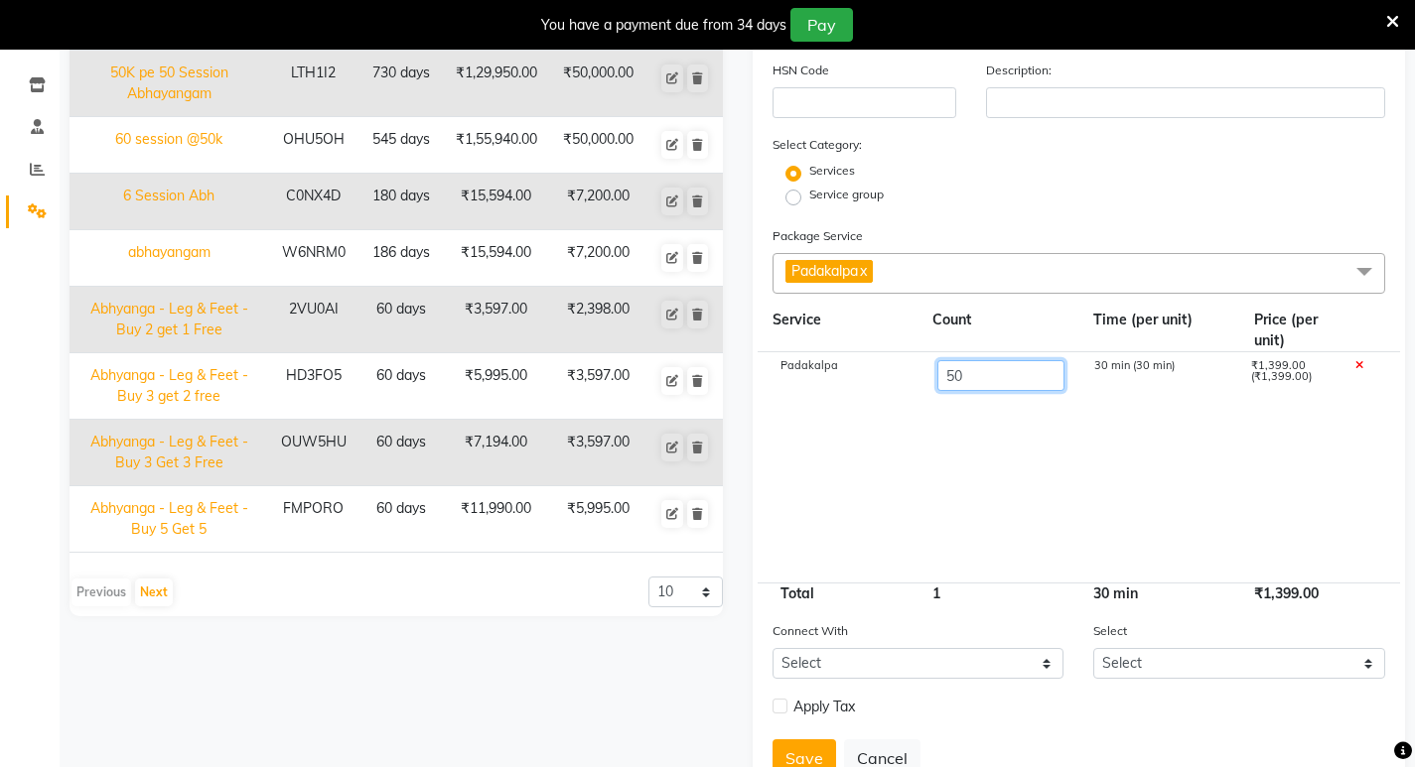
scroll to position [397, 0]
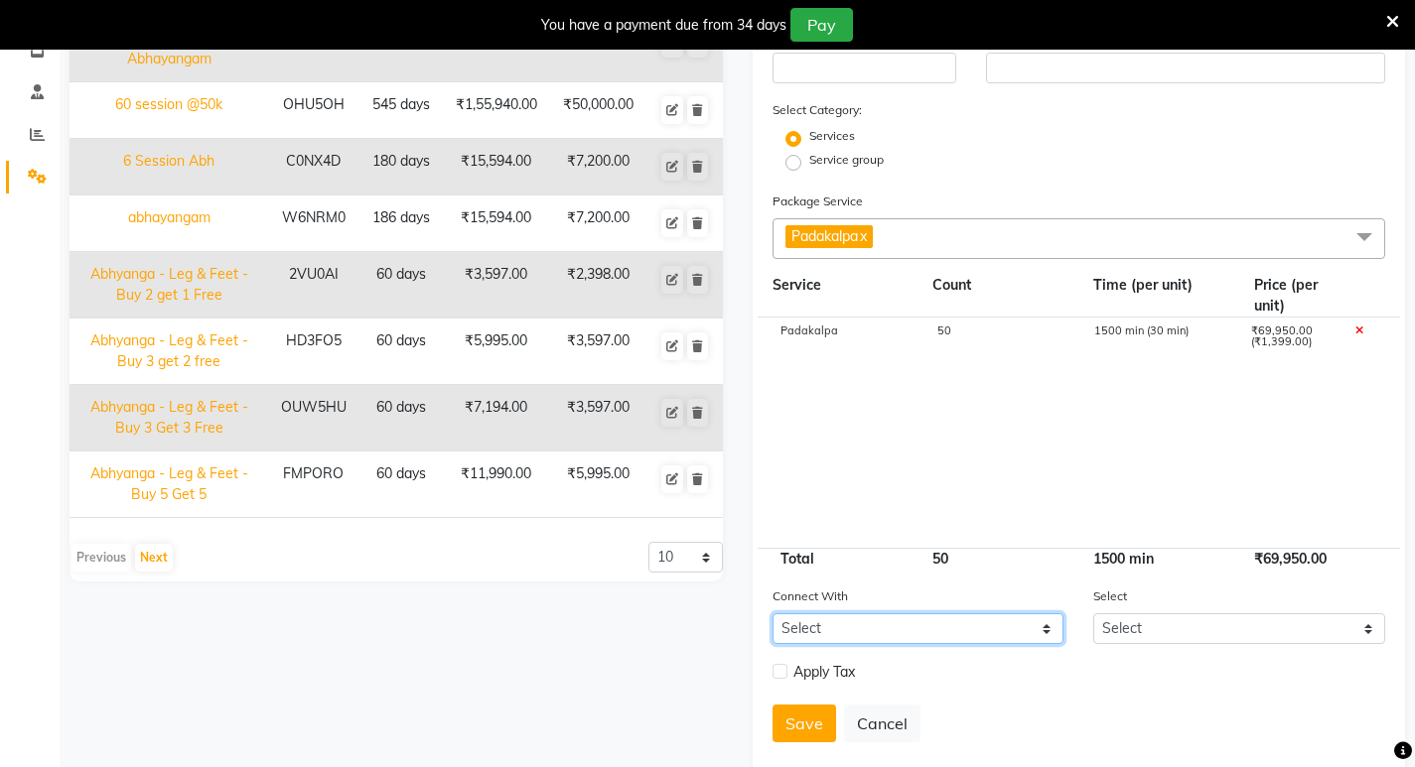
click at [1049, 633] on select "Select Membership Prepaid Voucher" at bounding box center [918, 629] width 292 height 31
click at [569, 679] on div "Name Code Duration Actual Price Sell Price 12 session@ 12k 00IIT8 365 days ₹31,…" at bounding box center [396, 285] width 683 height 988
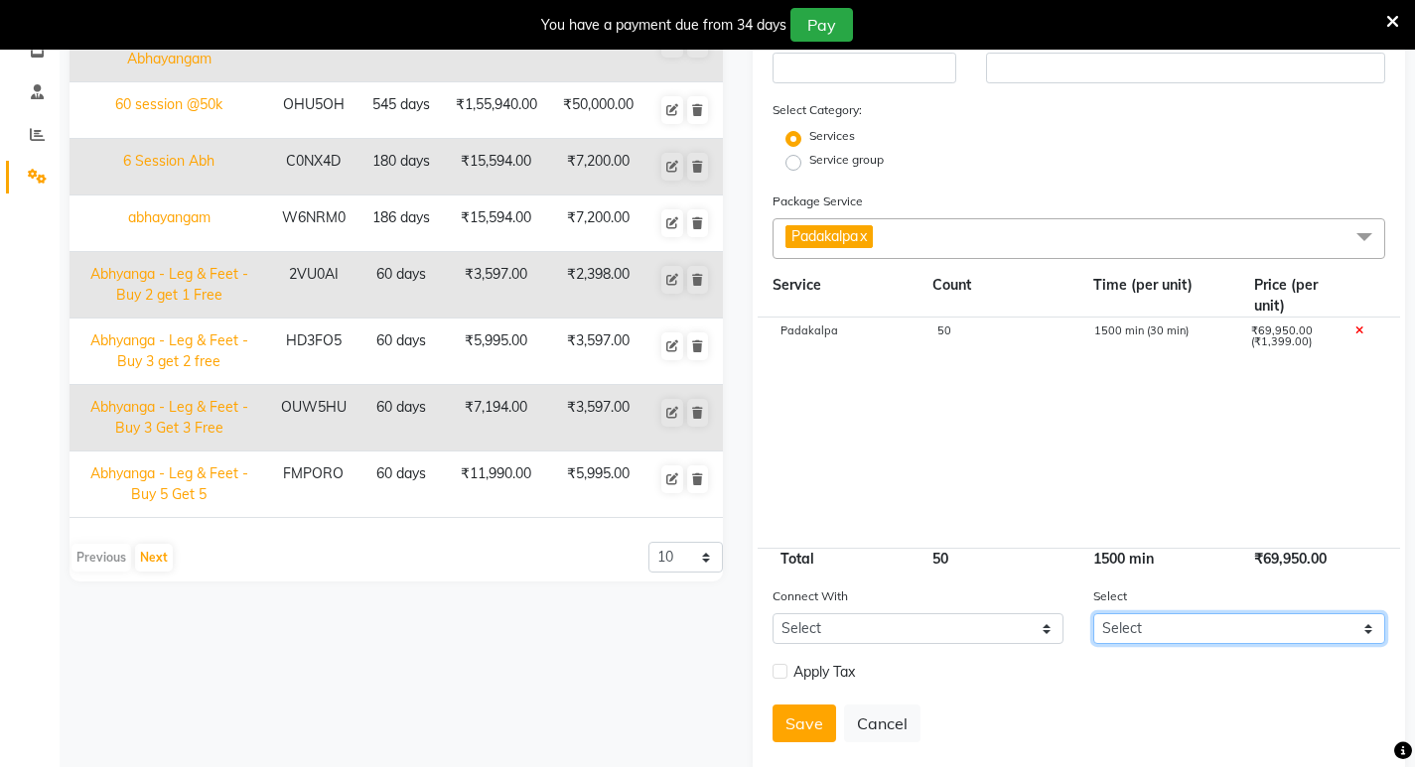
click at [1128, 632] on select "Select" at bounding box center [1239, 629] width 292 height 31
click at [547, 705] on div "Name Code Duration Actual Price Sell Price 12 session@ 12k 00IIT8 365 days ₹31,…" at bounding box center [396, 285] width 683 height 988
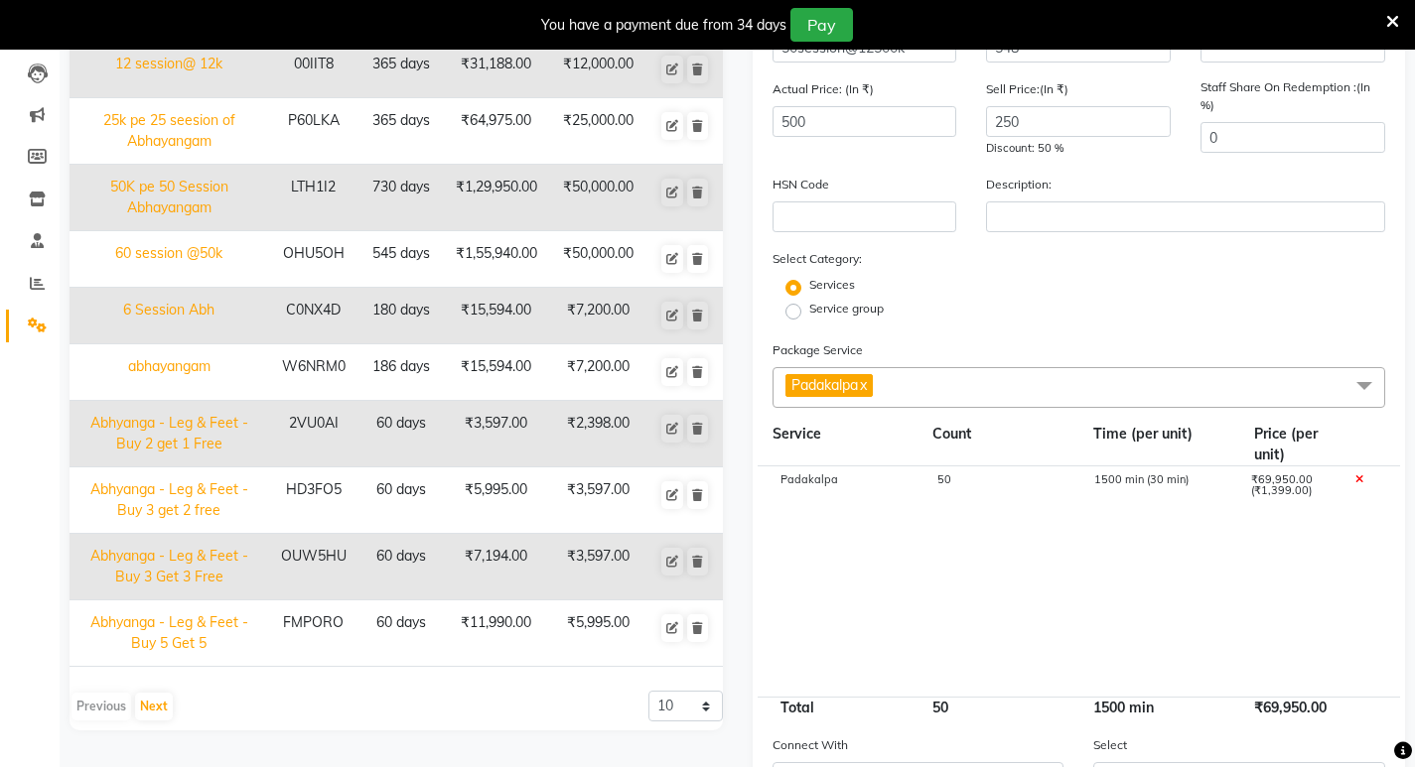
scroll to position [199, 0]
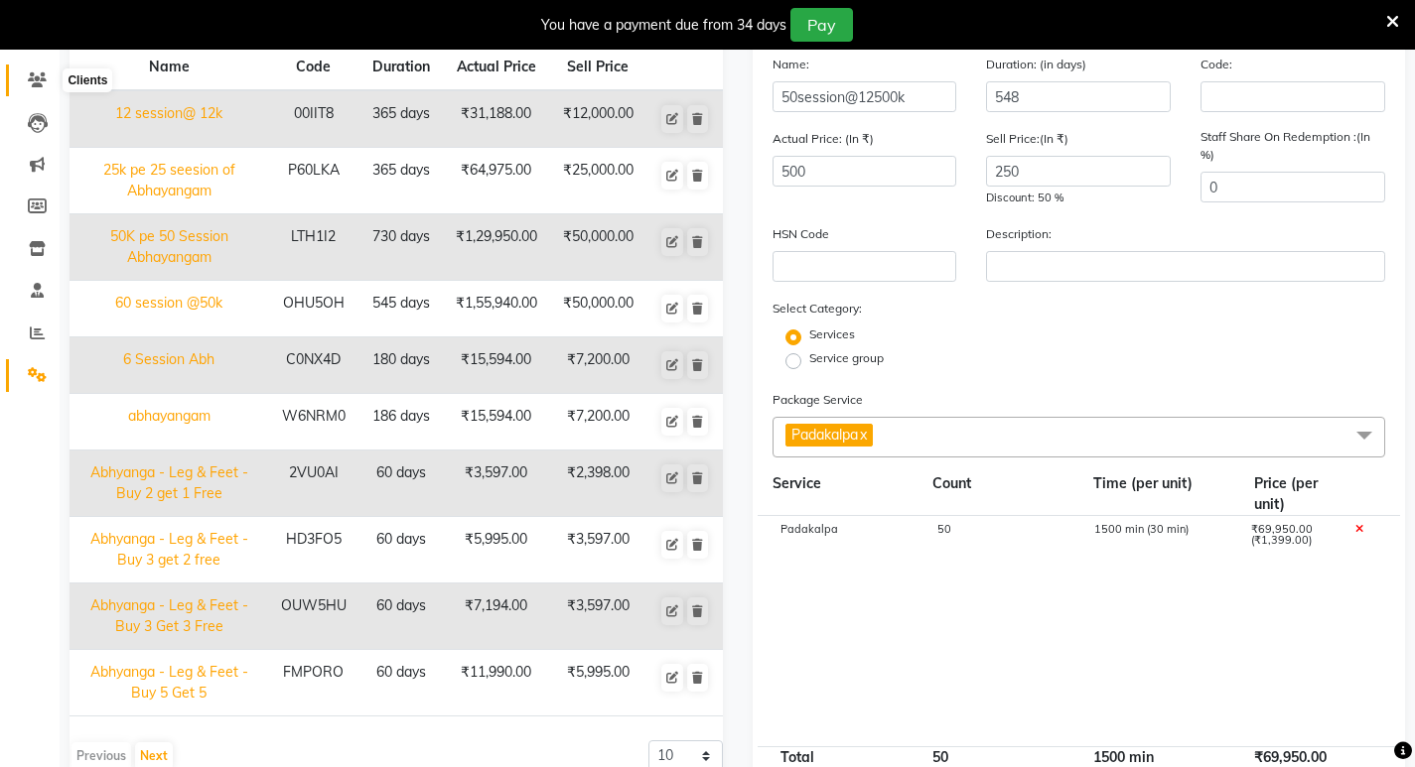
click at [40, 86] on icon at bounding box center [37, 79] width 19 height 15
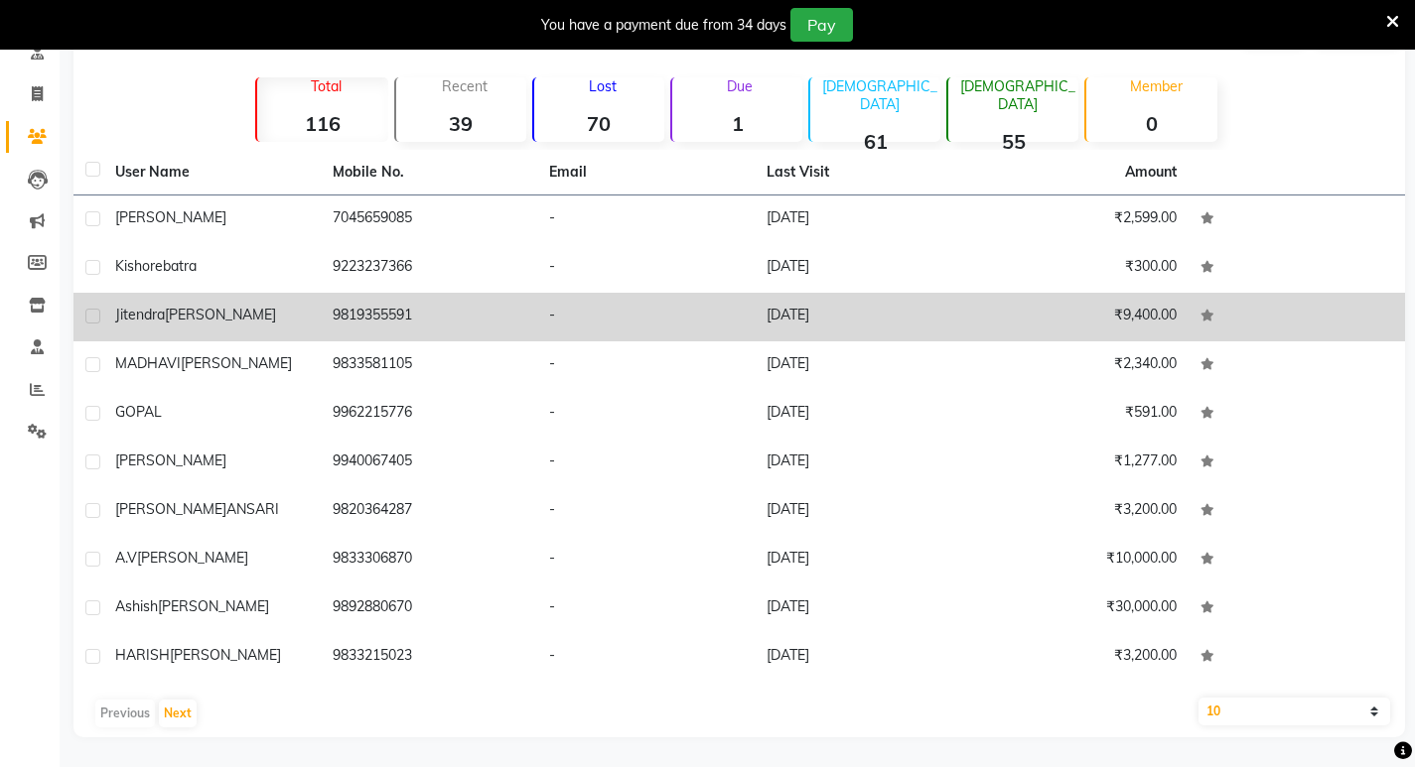
click at [197, 318] on span "[PERSON_NAME]" at bounding box center [220, 315] width 111 height 18
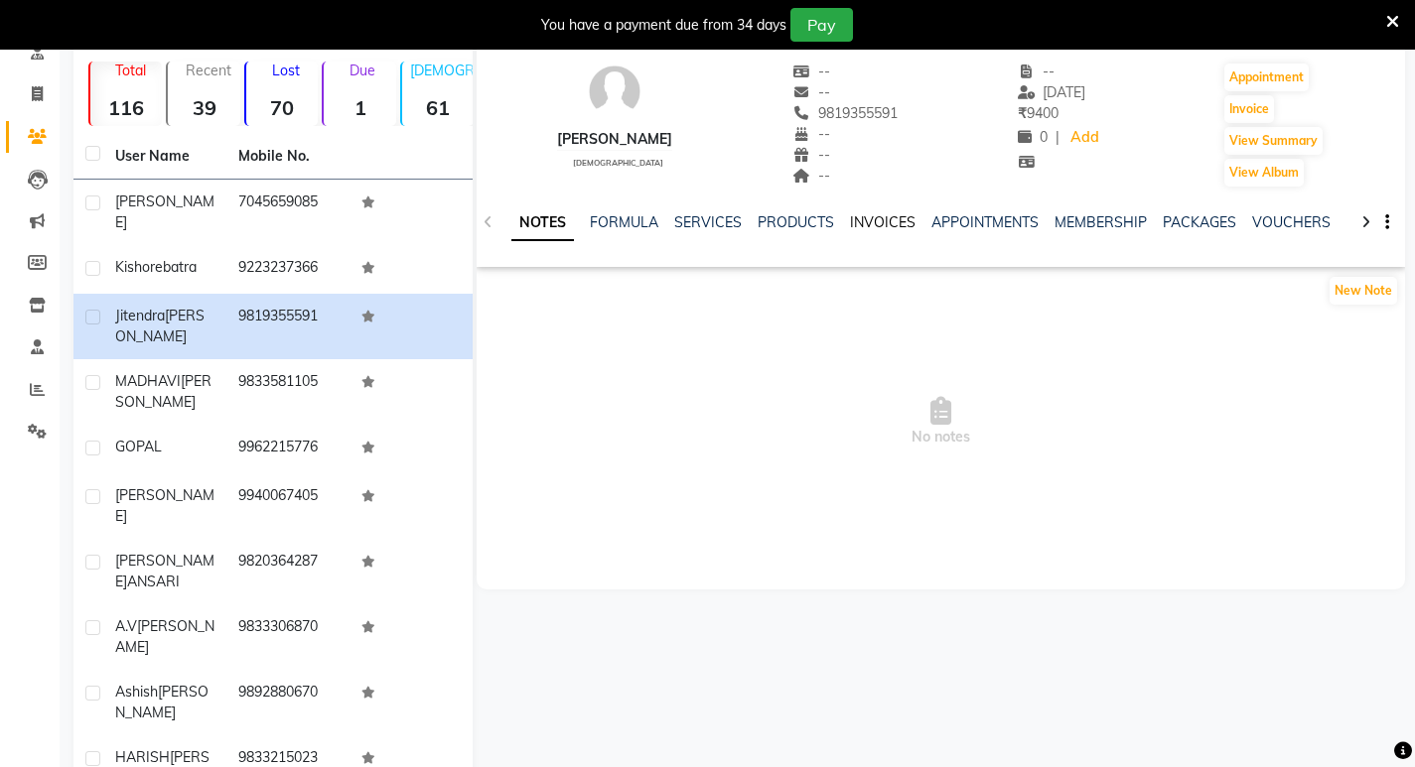
click at [880, 222] on link "INVOICES" at bounding box center [883, 222] width 66 height 18
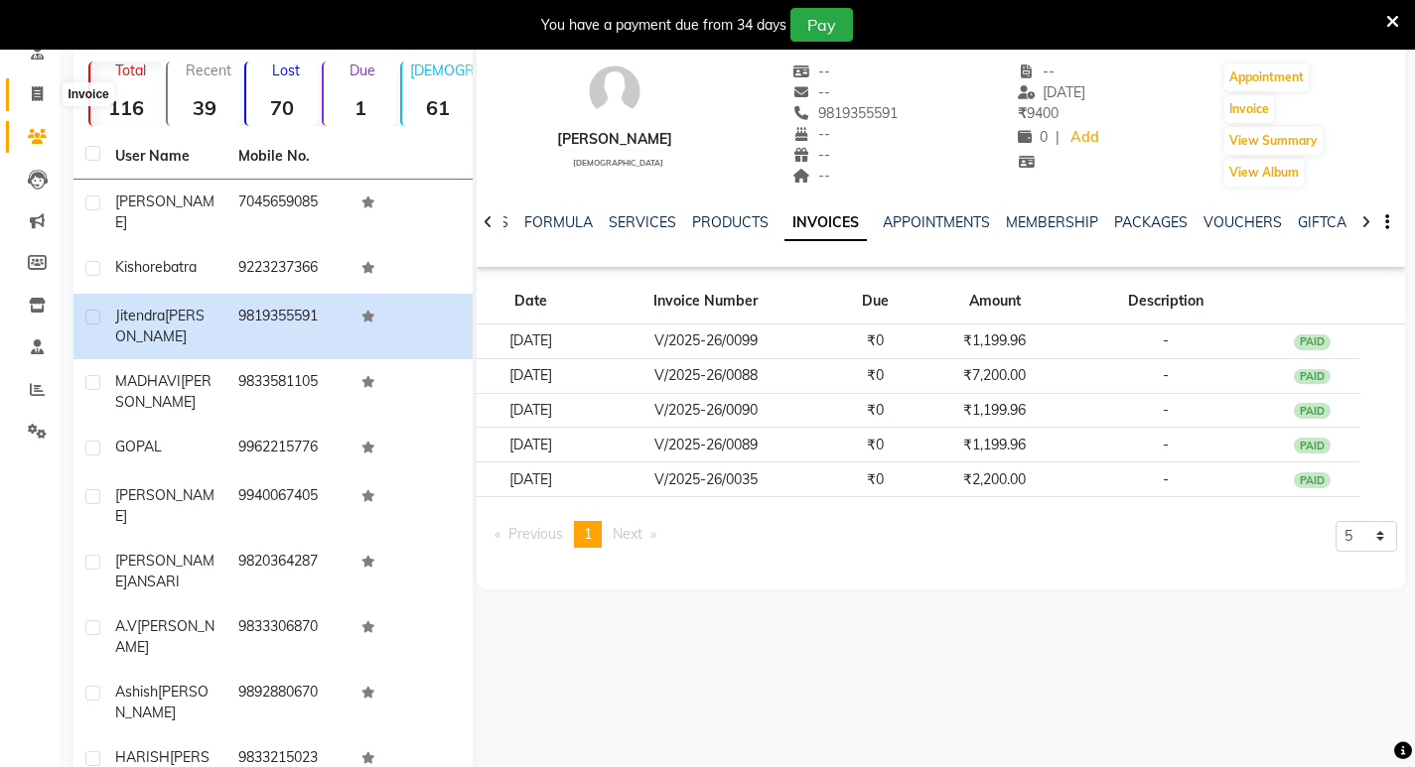
click at [32, 97] on icon at bounding box center [37, 93] width 11 height 15
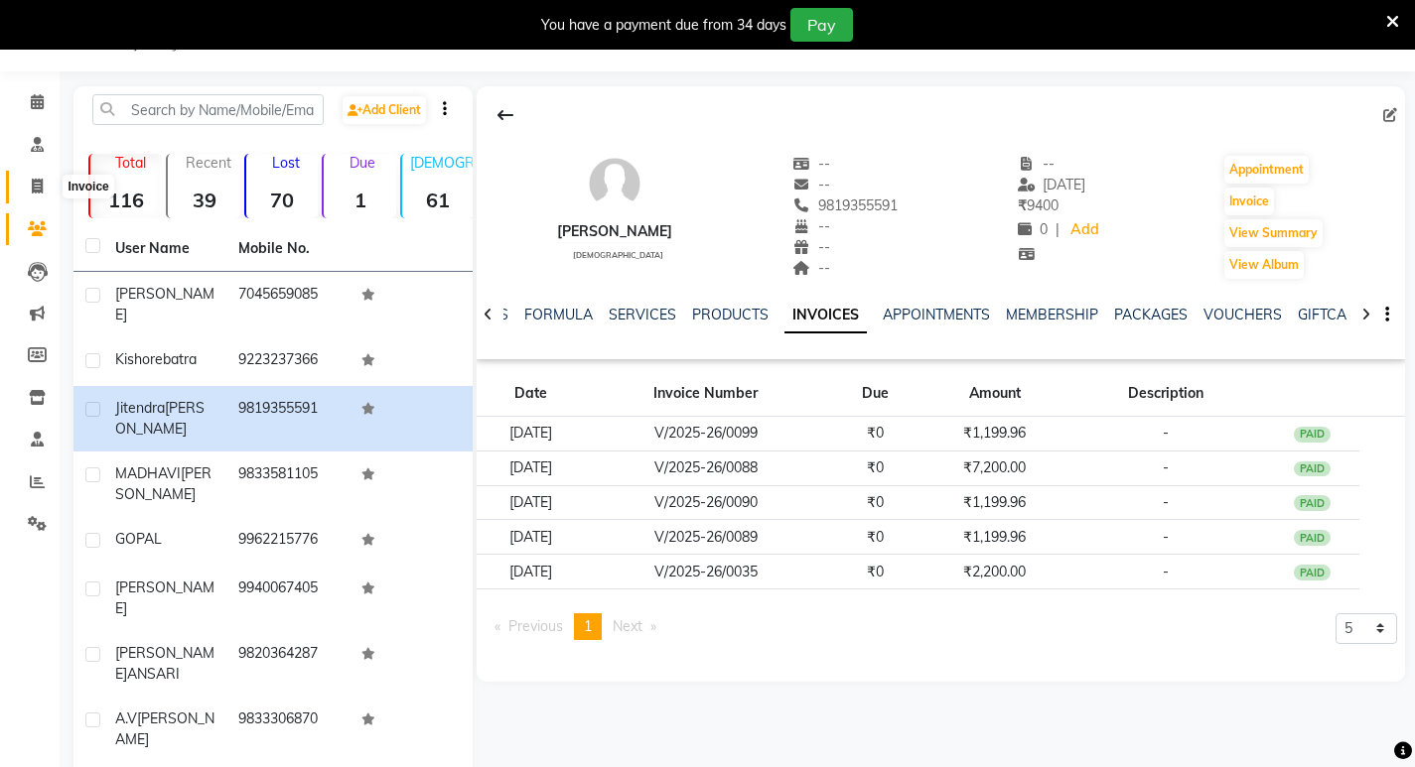
select select "6816"
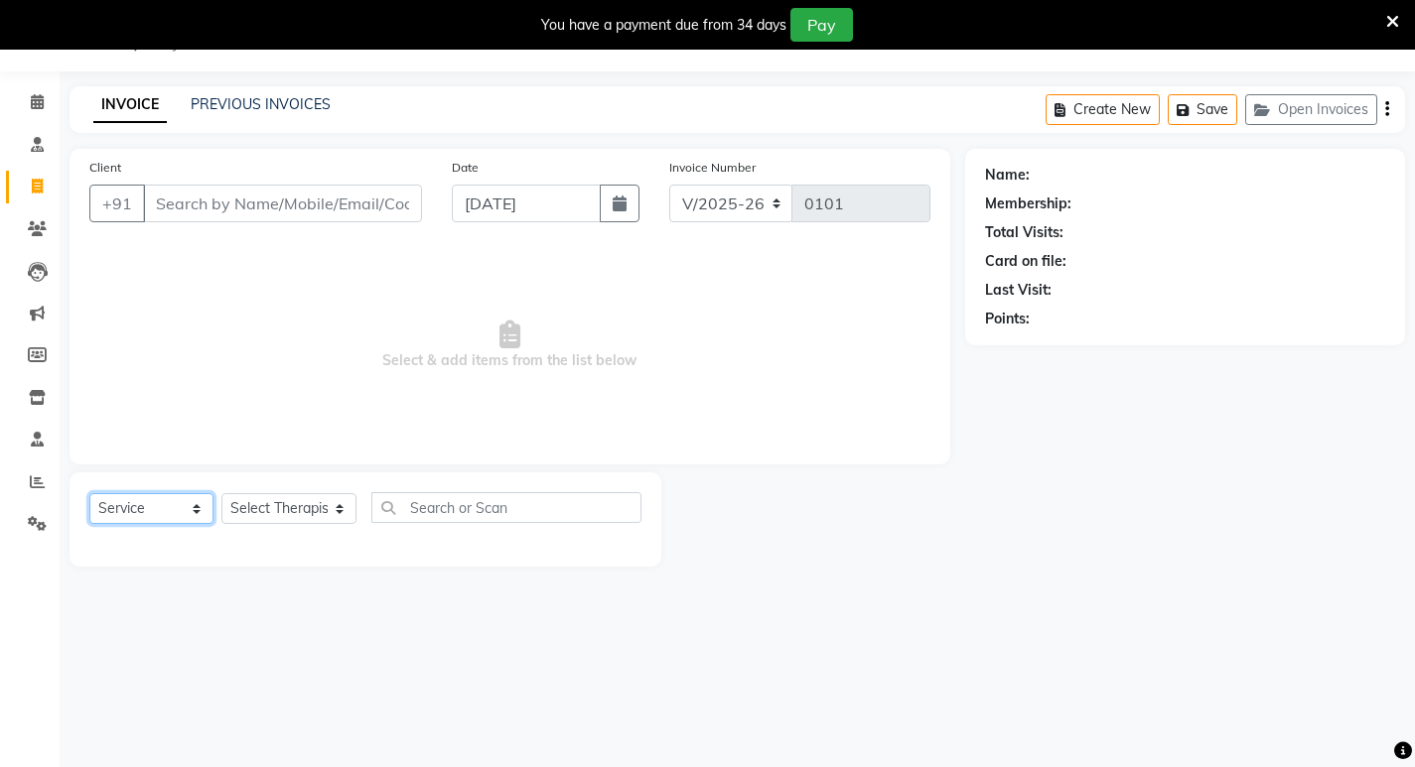
click at [199, 515] on select "Select Service Product Membership Package Voucher Prepaid Gift Card" at bounding box center [151, 508] width 124 height 31
select select "package"
click at [89, 493] on select "Select Service Product Membership Package Voucher Prepaid Gift Card" at bounding box center [151, 508] width 124 height 31
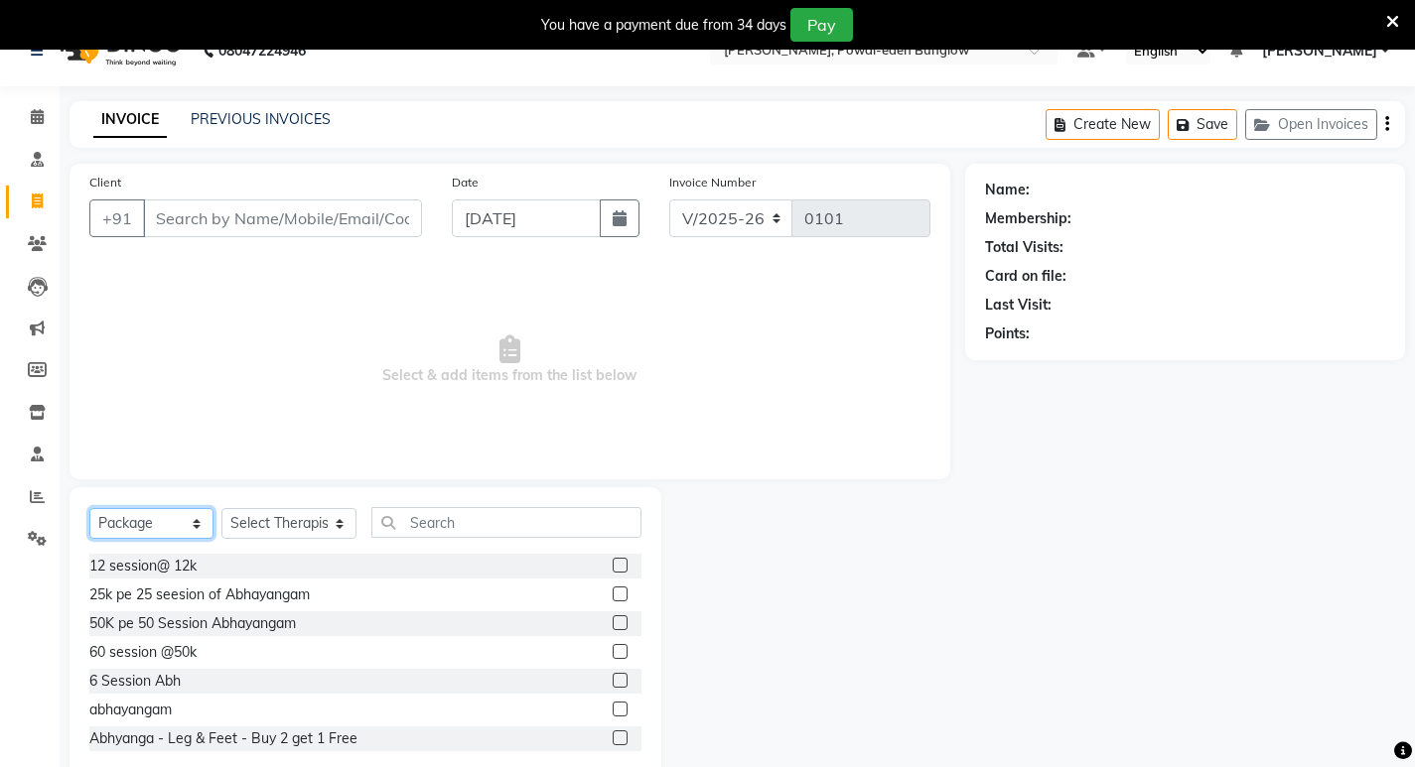
scroll to position [0, 0]
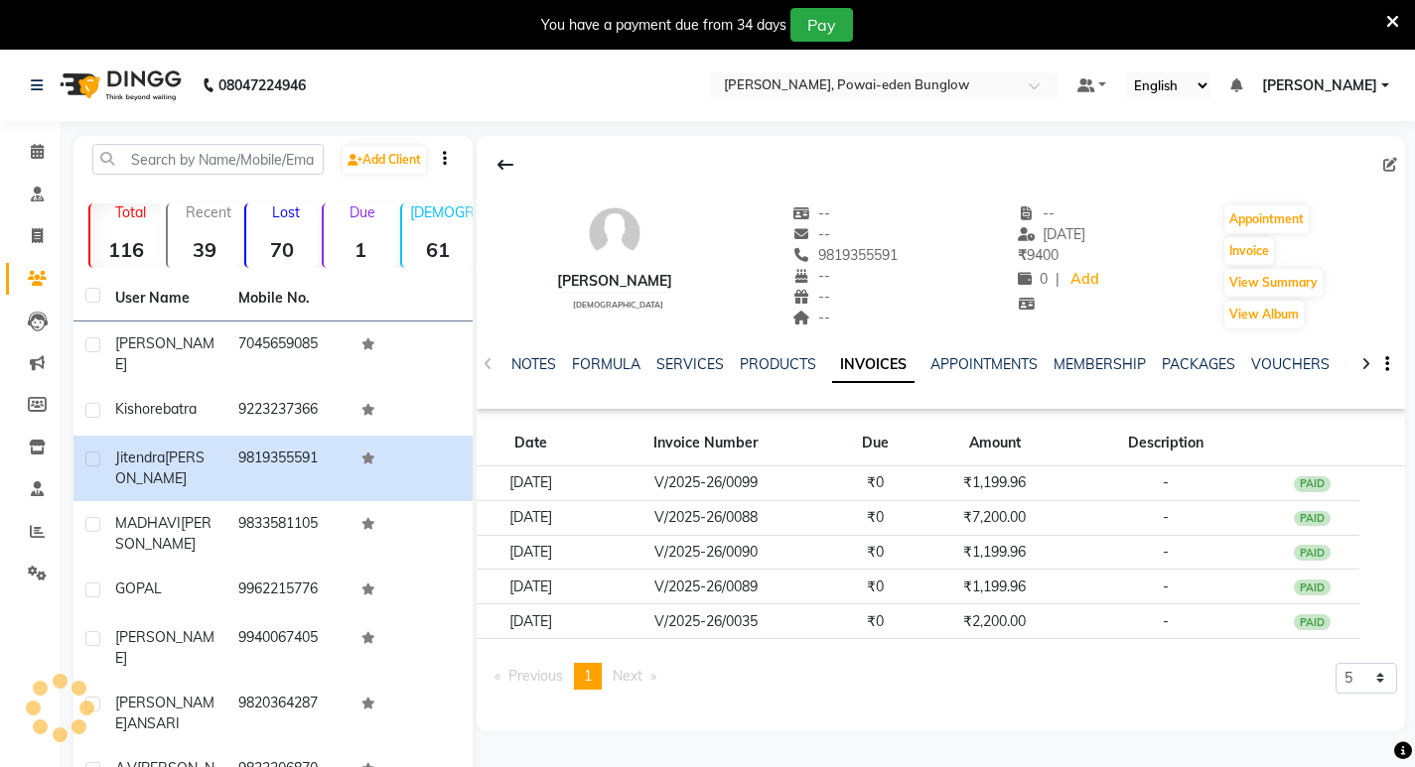
scroll to position [50, 0]
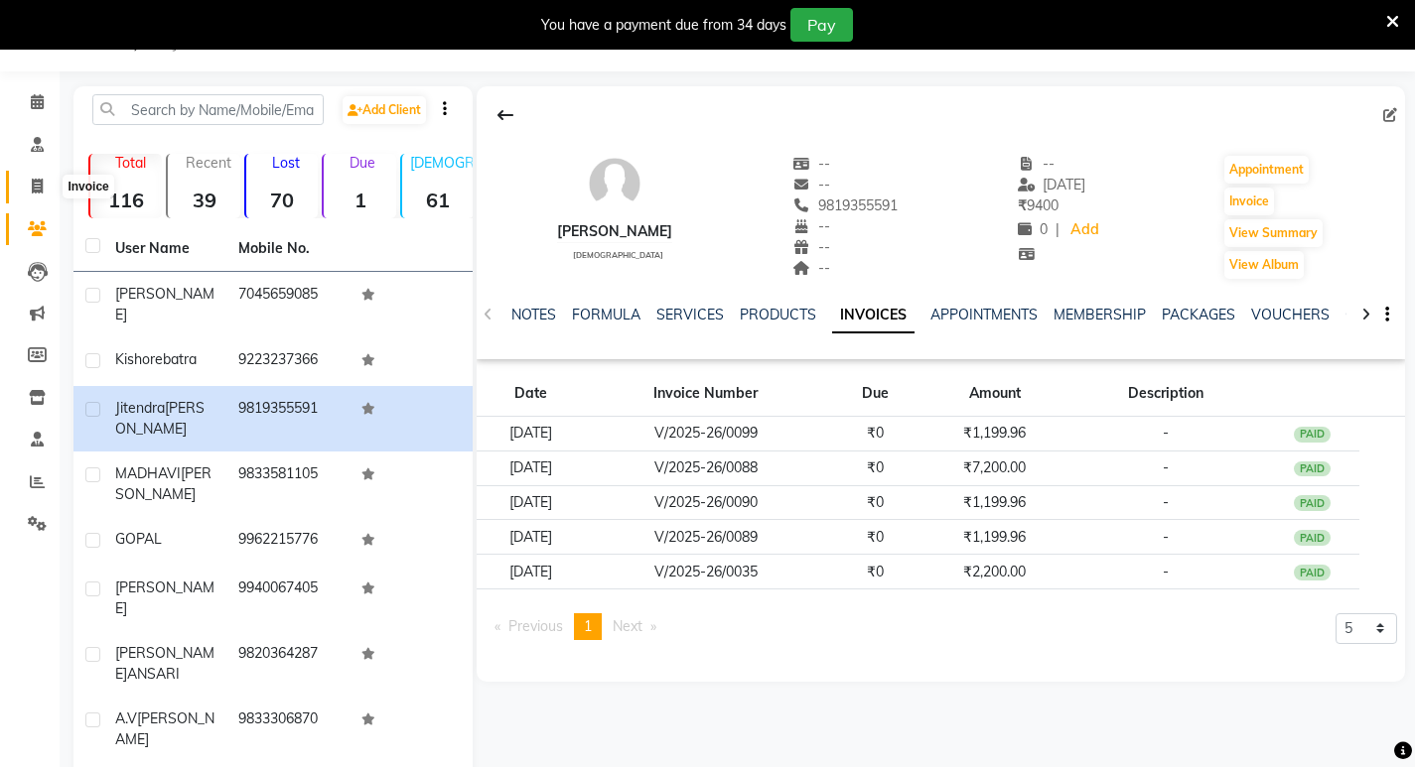
click at [37, 186] on icon at bounding box center [37, 186] width 11 height 15
select select "6816"
select select "service"
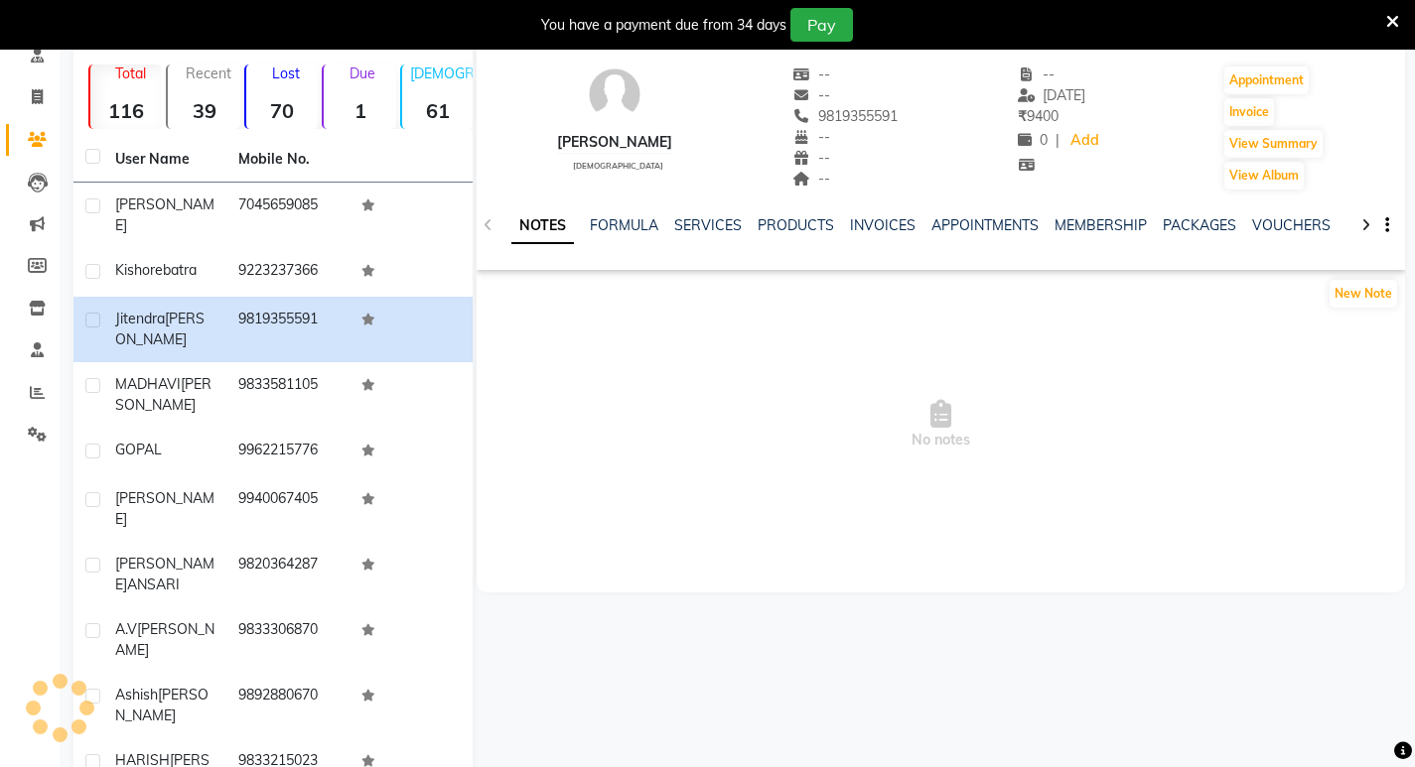
scroll to position [142, 0]
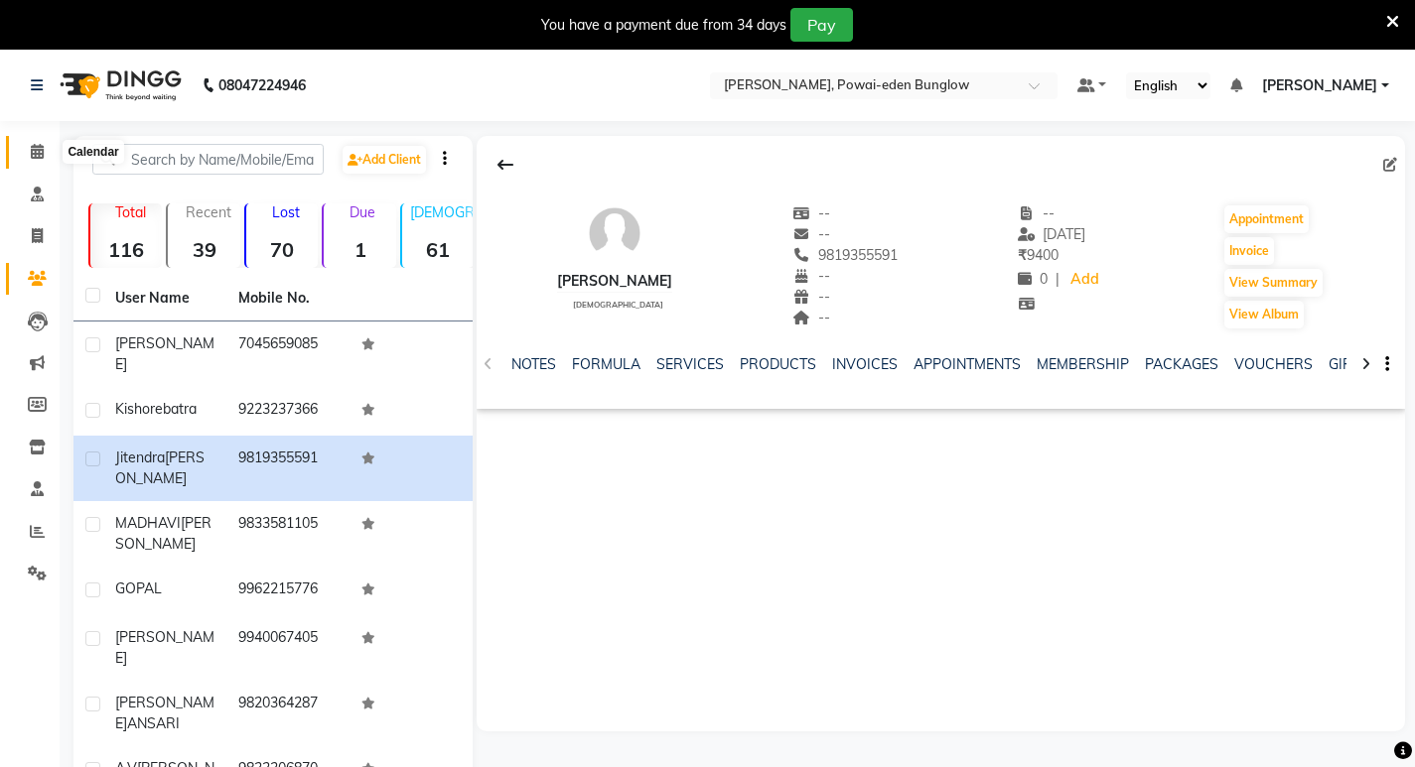
click at [39, 158] on icon at bounding box center [37, 151] width 13 height 15
